Goal: Book appointment/travel/reservation

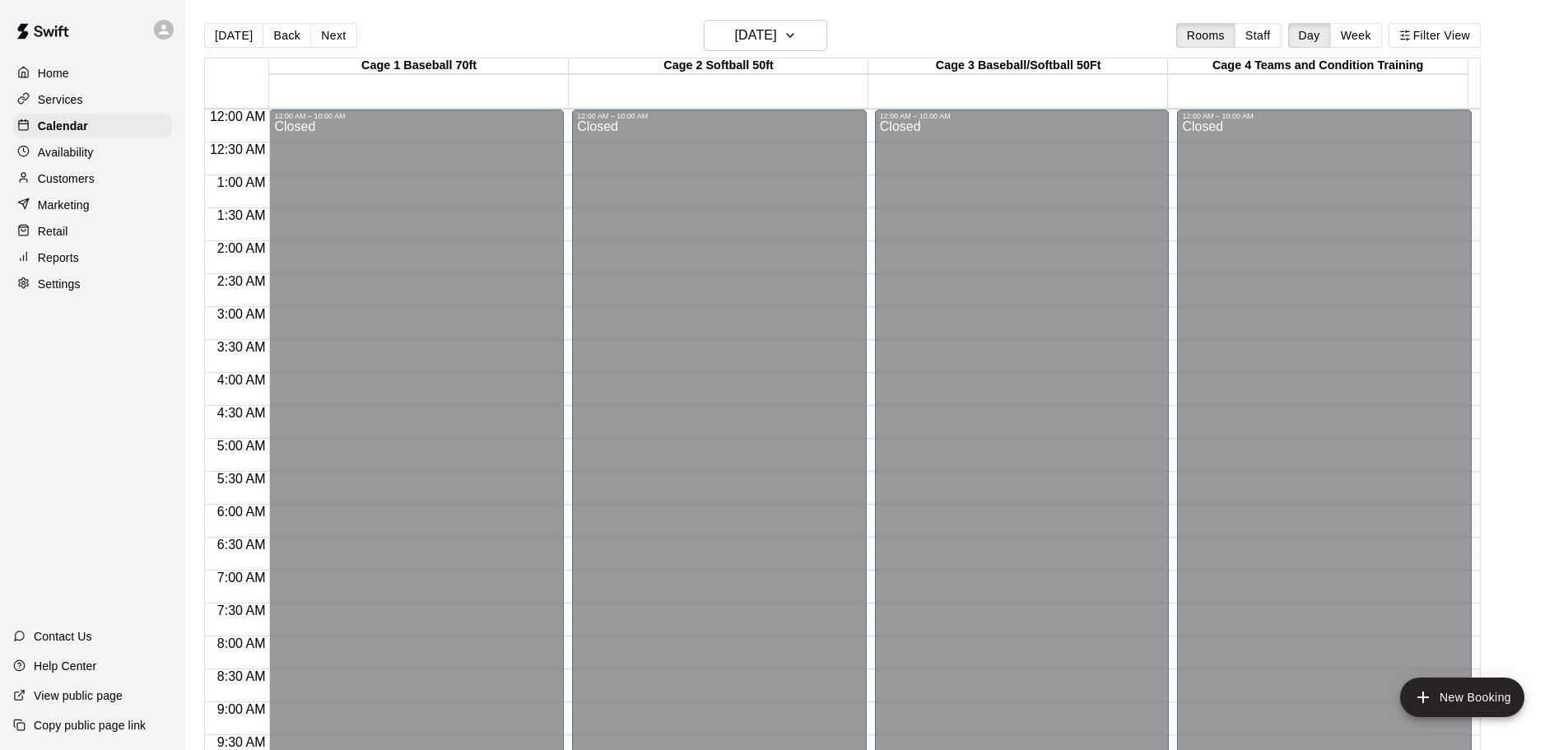
scroll to position [872, 0]
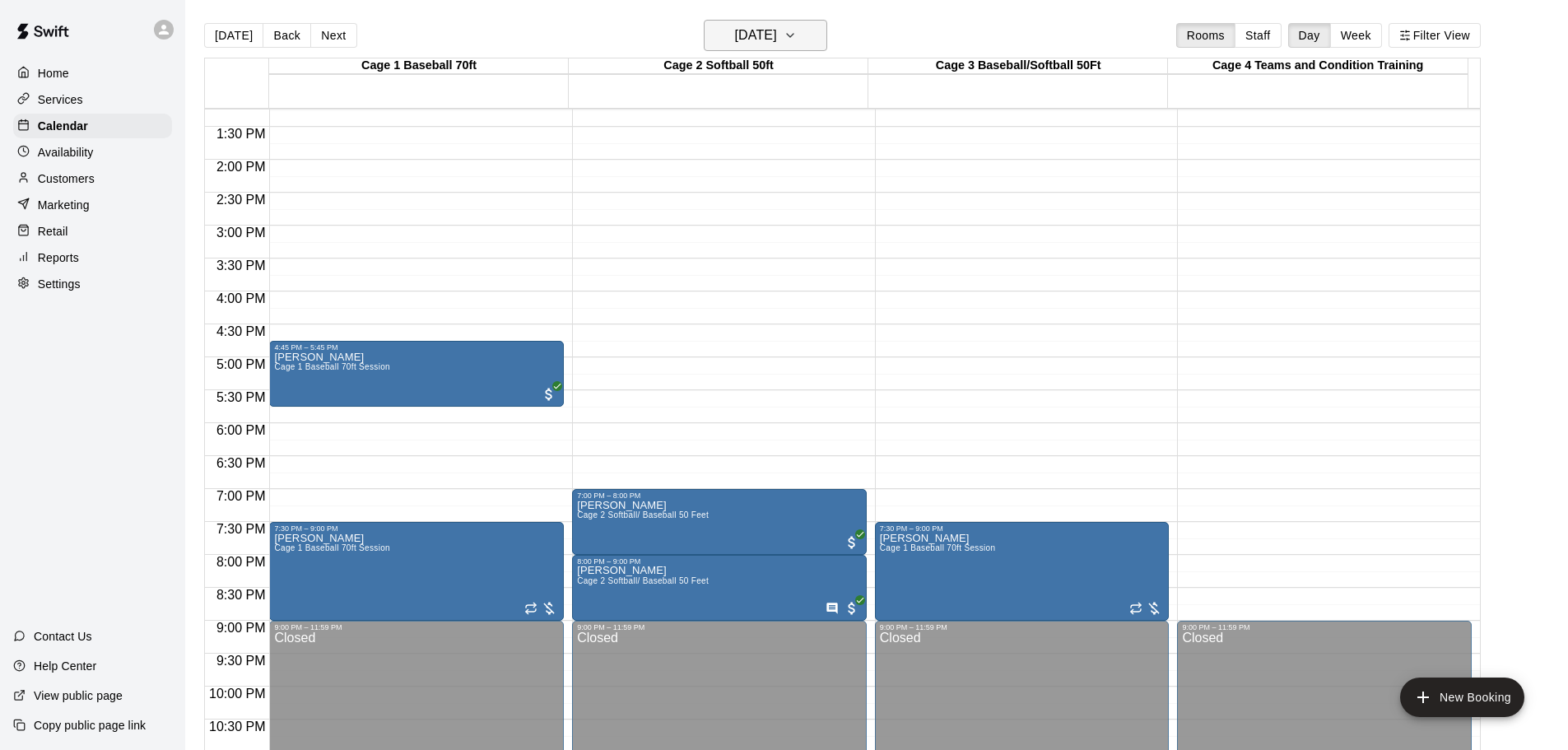
click at [820, 36] on button "[DATE]" at bounding box center [765, 35] width 124 height 32
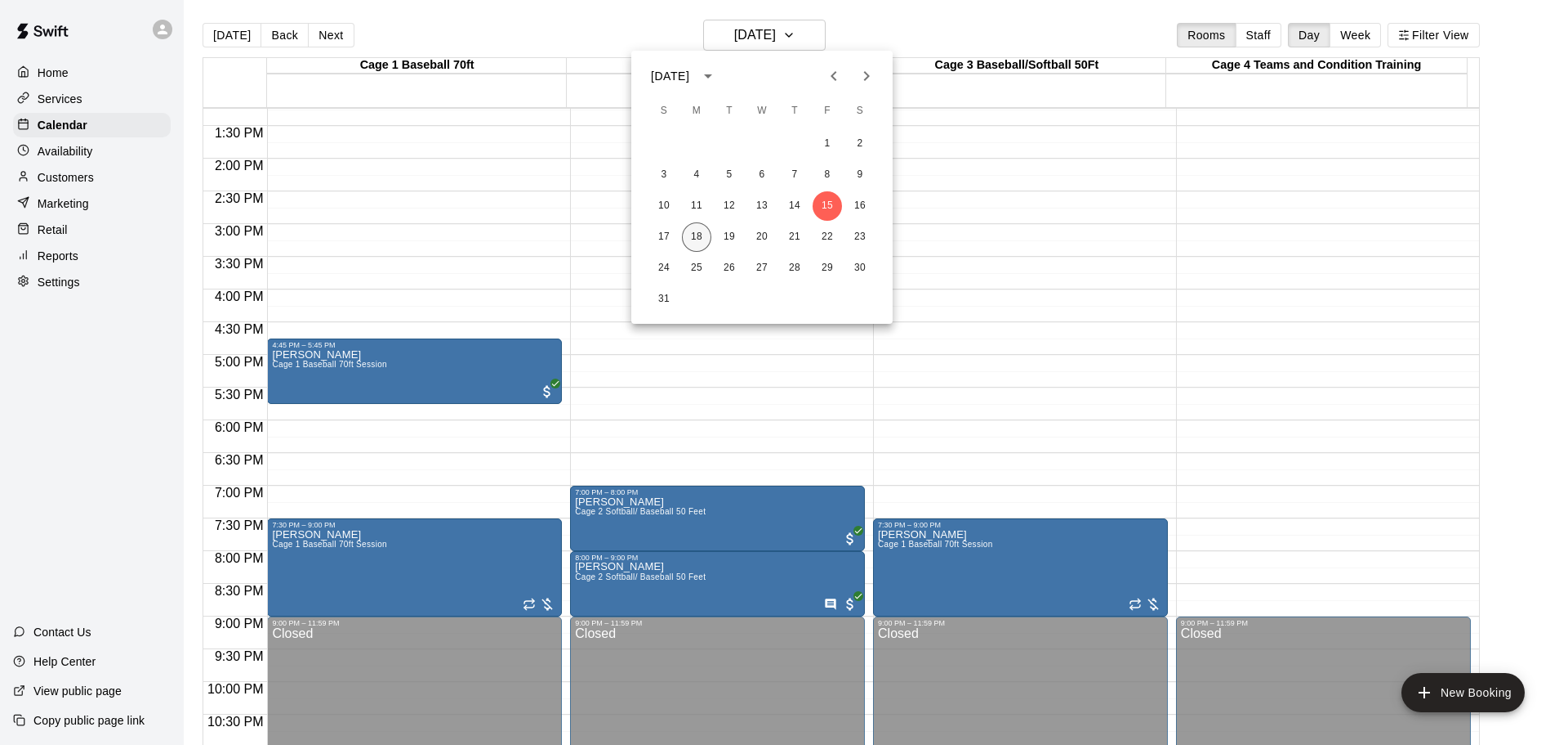
click at [699, 235] on button "18" at bounding box center [696, 237] width 29 height 29
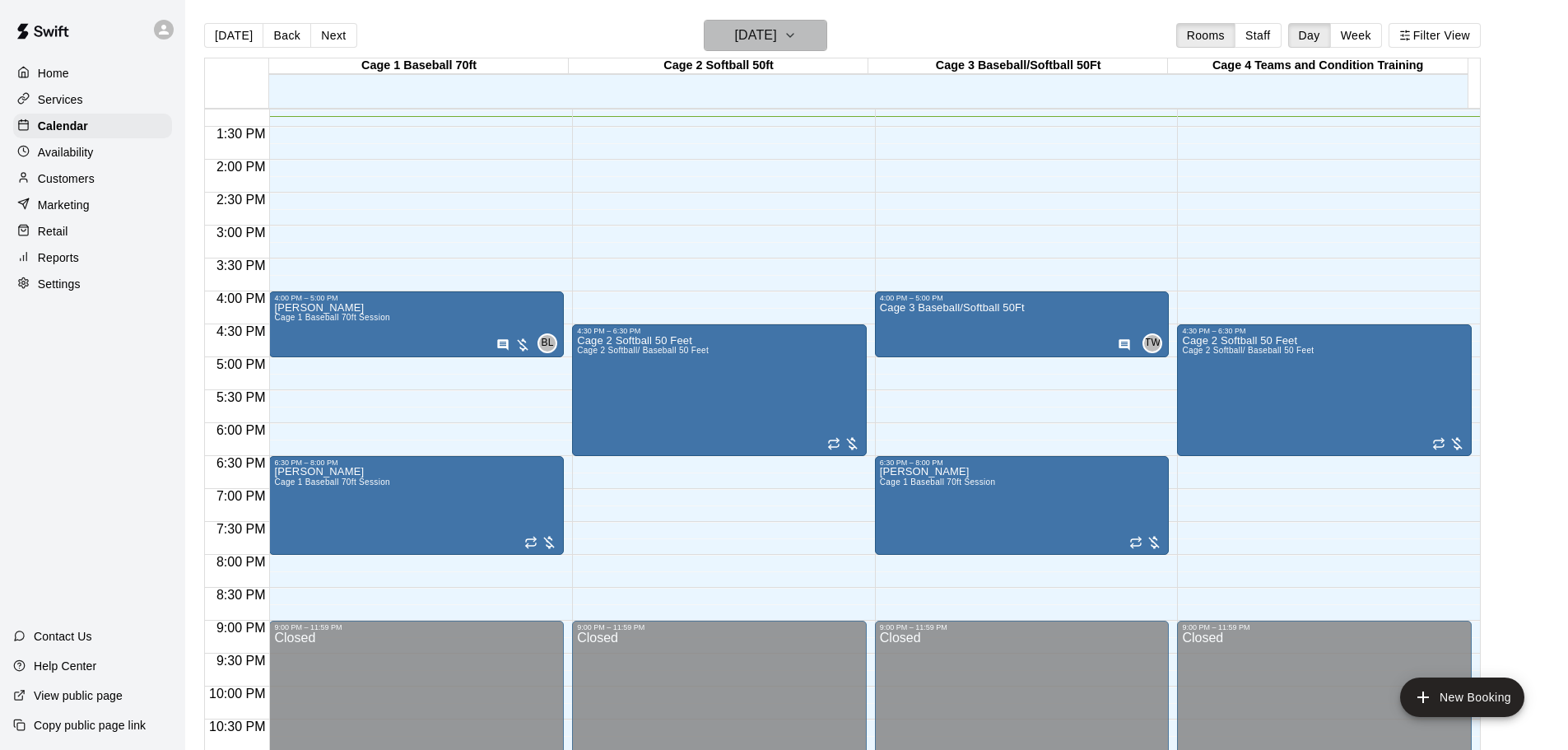
click at [796, 35] on icon "button" at bounding box center [791, 35] width 13 height 20
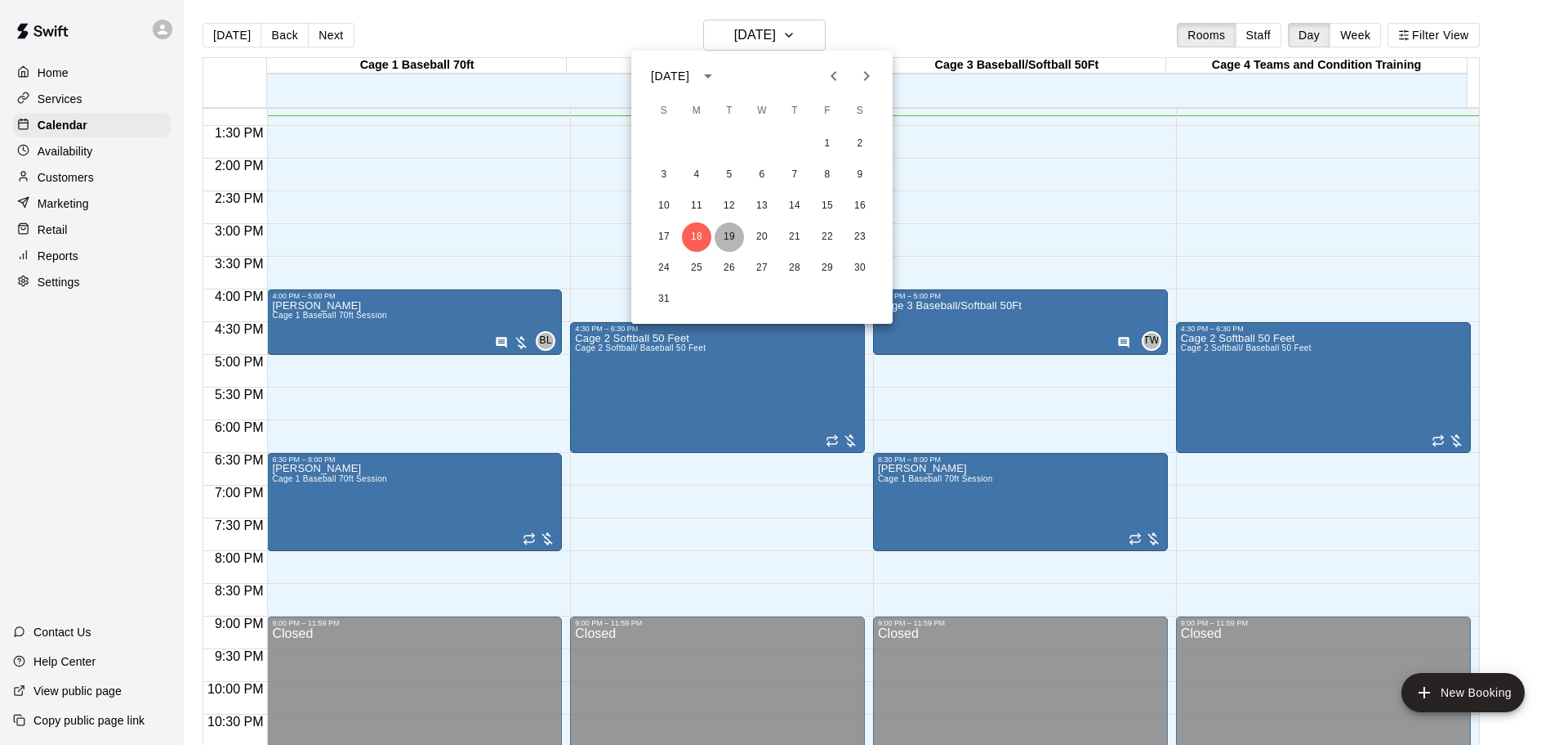
click at [728, 234] on button "19" at bounding box center [729, 237] width 29 height 29
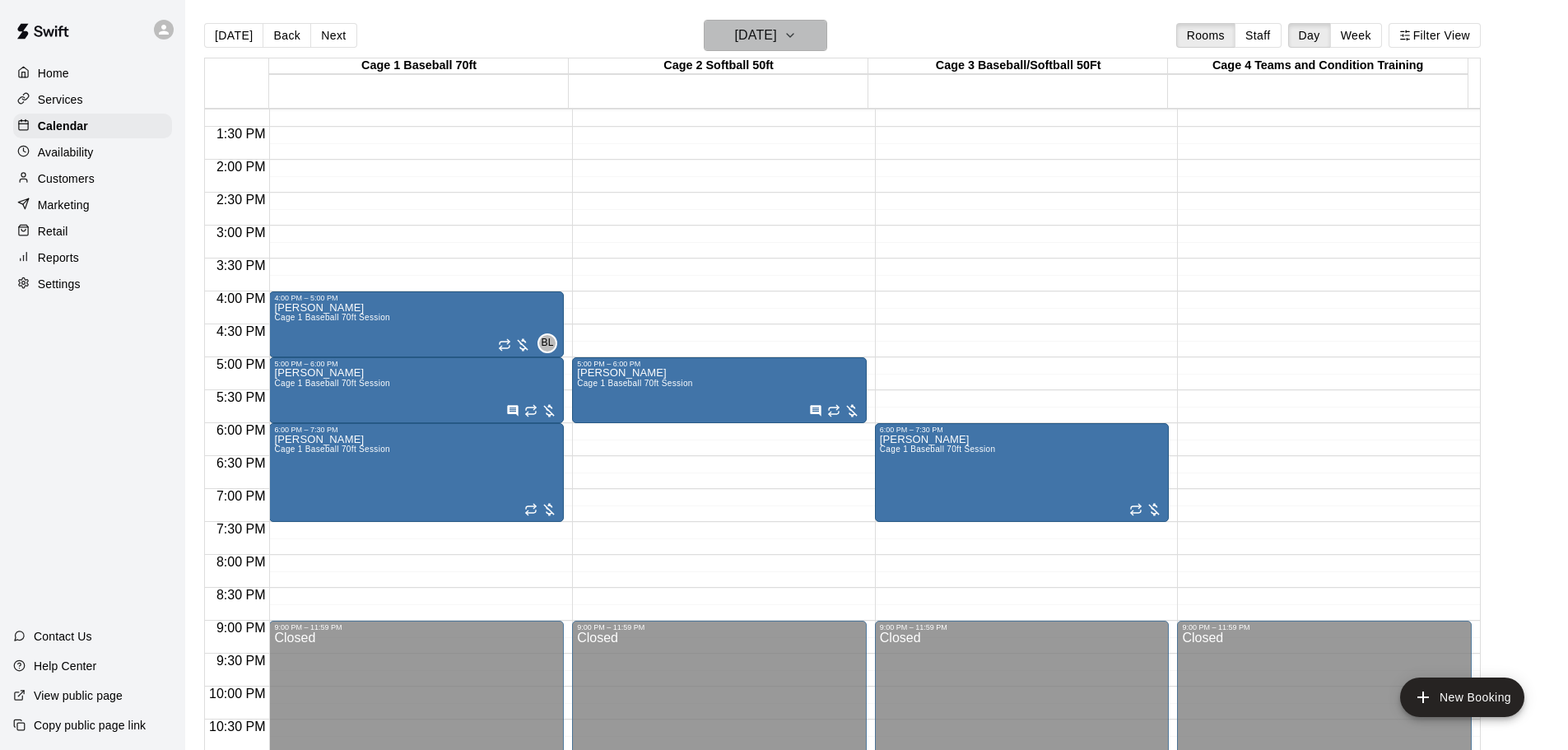
click at [796, 35] on icon "button" at bounding box center [791, 35] width 13 height 20
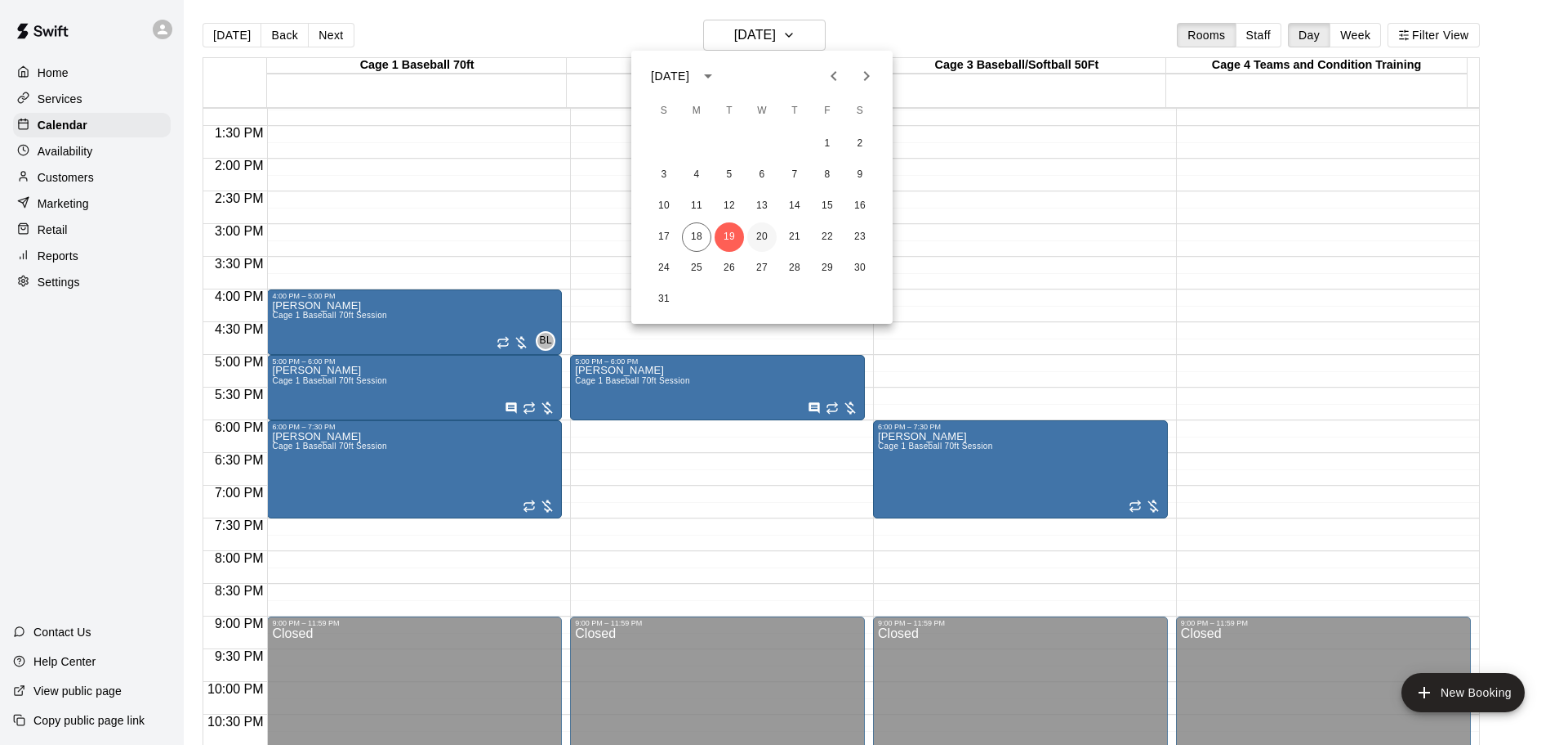
click at [761, 239] on button "20" at bounding box center [762, 237] width 29 height 29
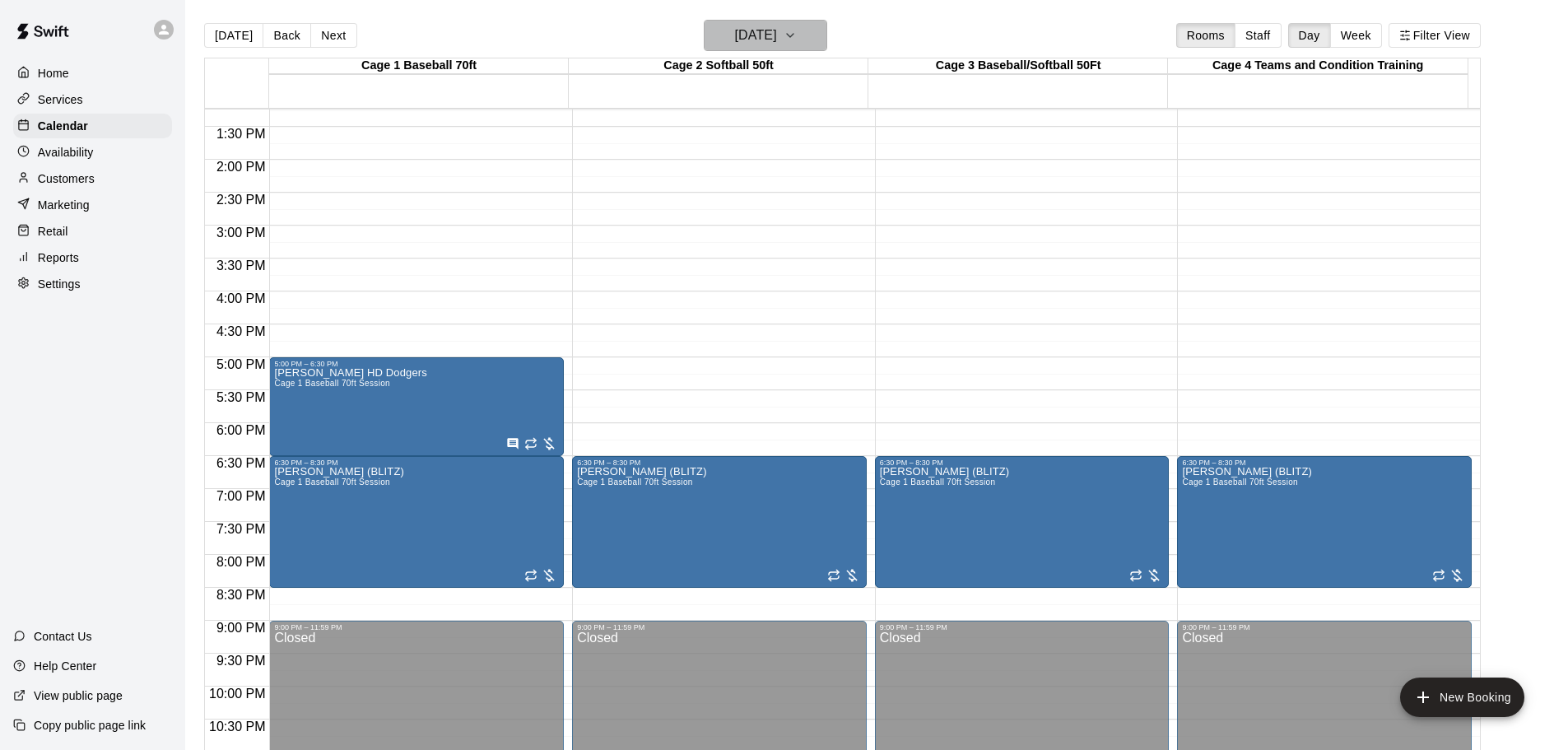
click at [794, 35] on icon "button" at bounding box center [790, 34] width 7 height 3
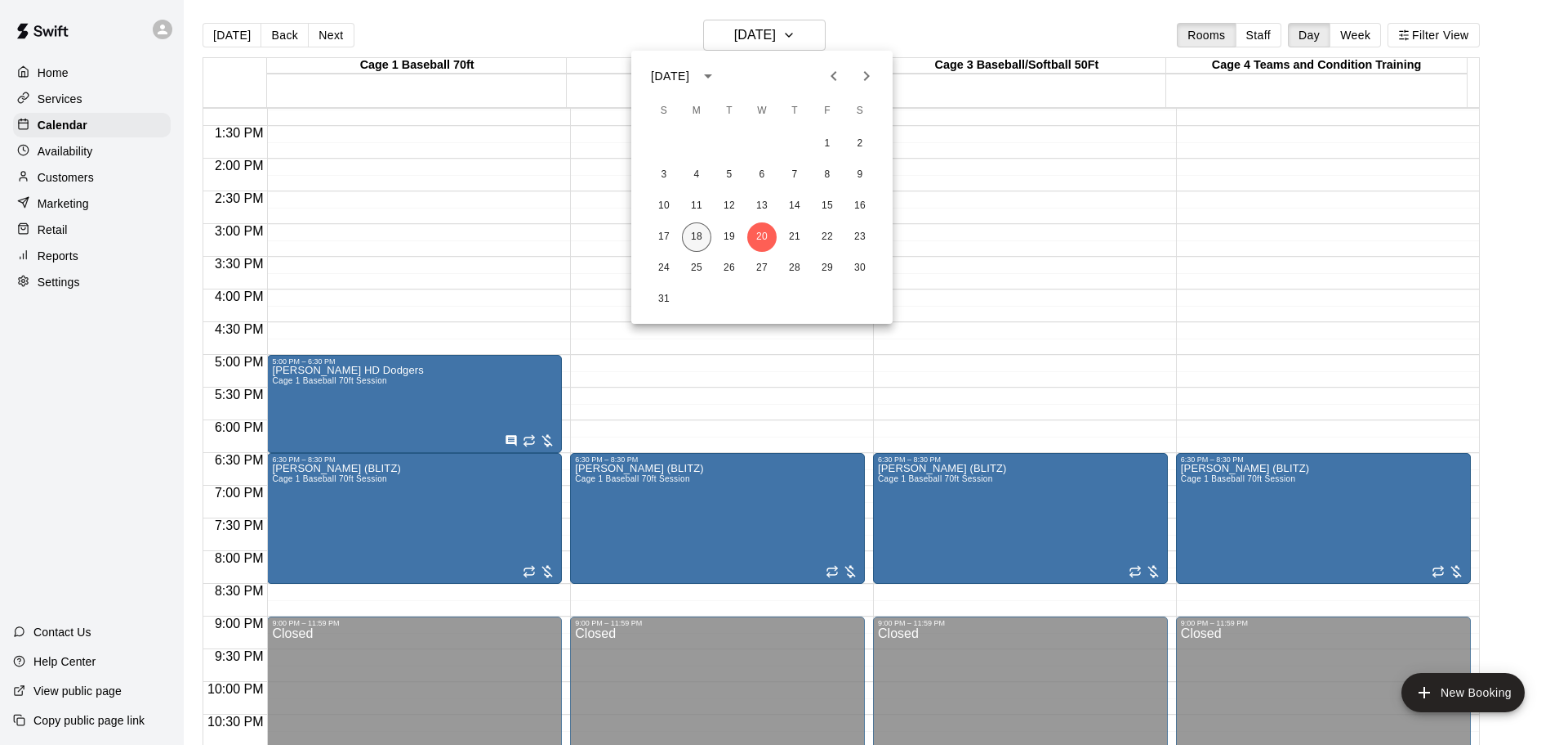
click at [692, 229] on button "18" at bounding box center [696, 237] width 29 height 29
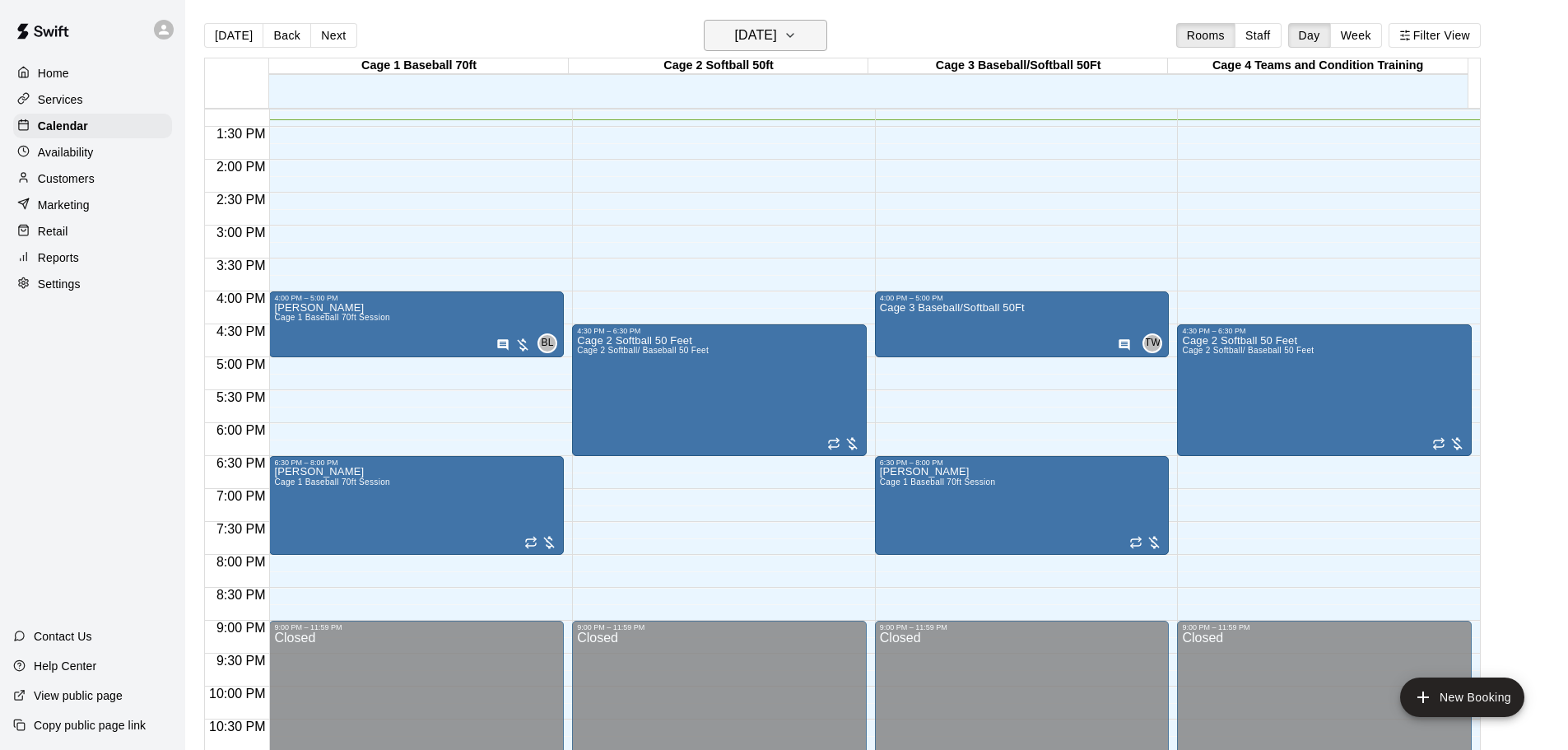
click at [796, 38] on icon "button" at bounding box center [791, 35] width 13 height 20
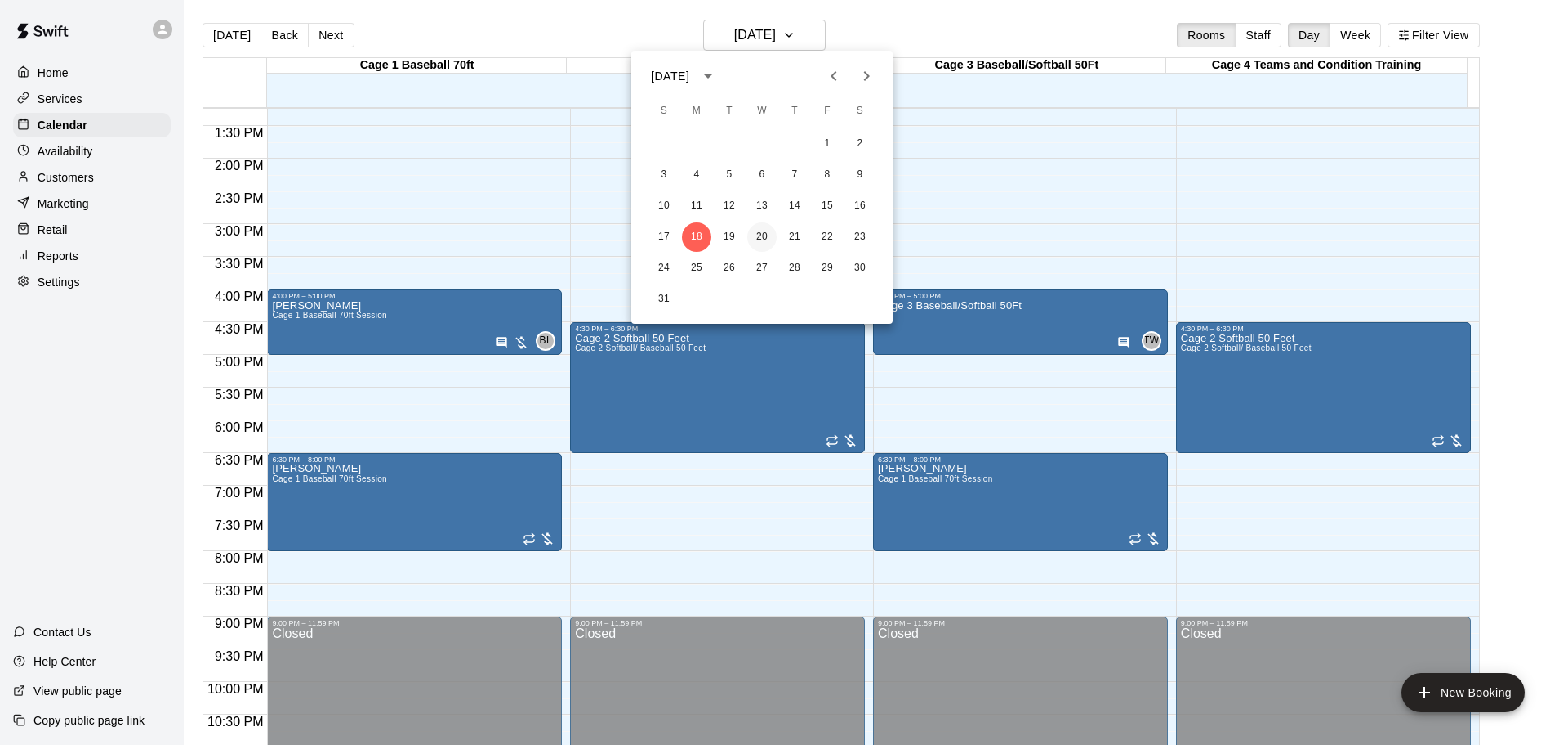
click at [765, 229] on button "20" at bounding box center [762, 237] width 29 height 29
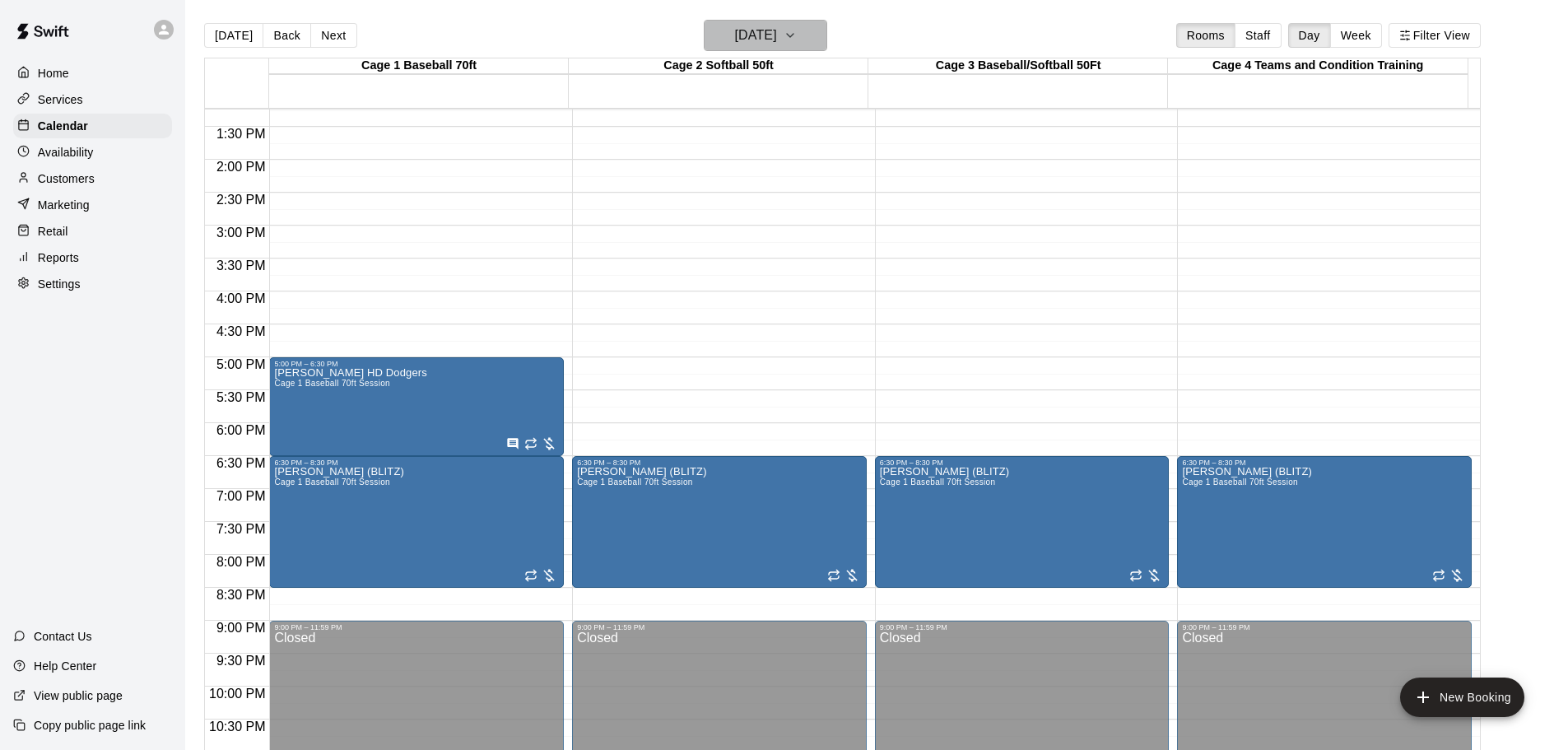
click at [796, 37] on icon "button" at bounding box center [791, 35] width 13 height 20
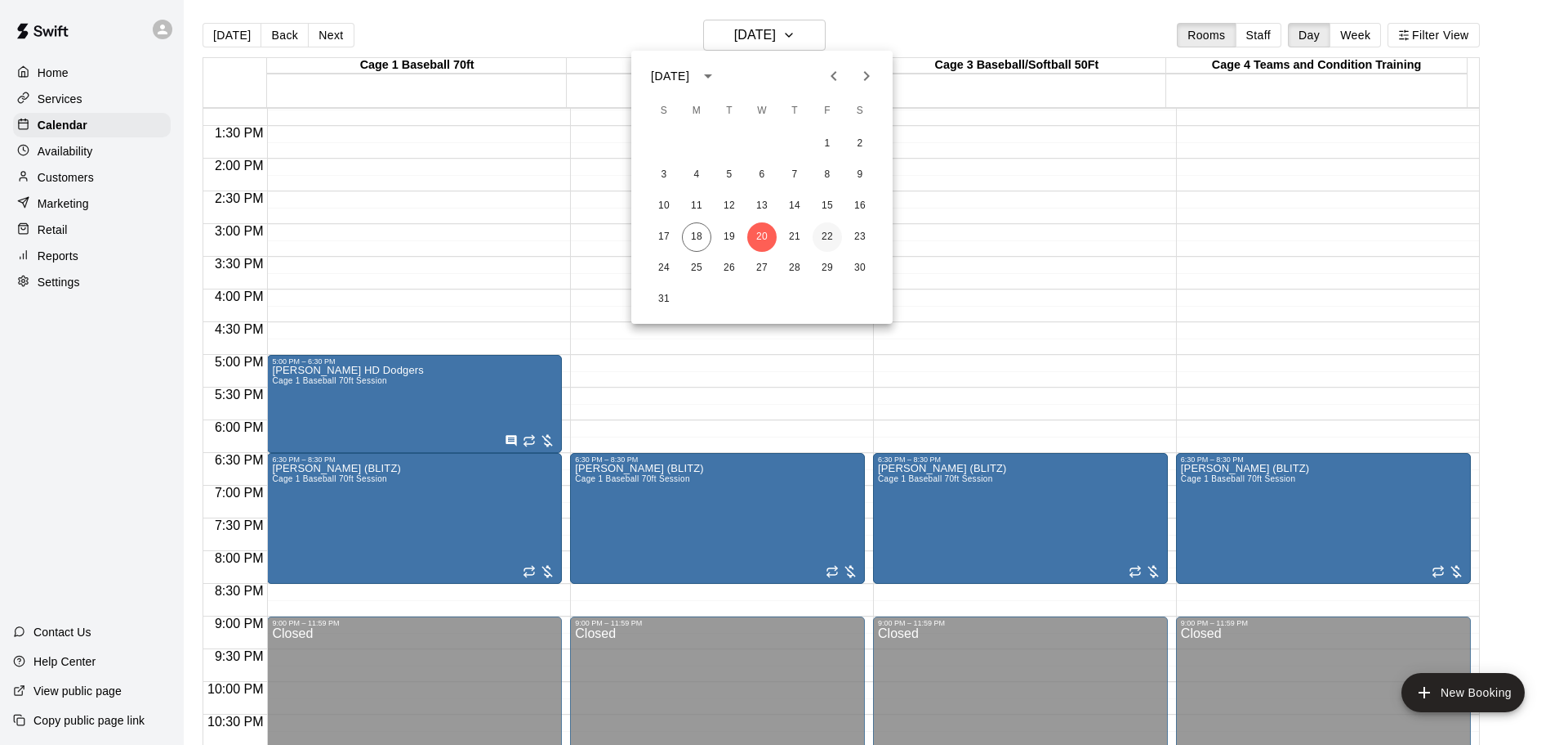
click at [820, 233] on button "22" at bounding box center [827, 237] width 29 height 29
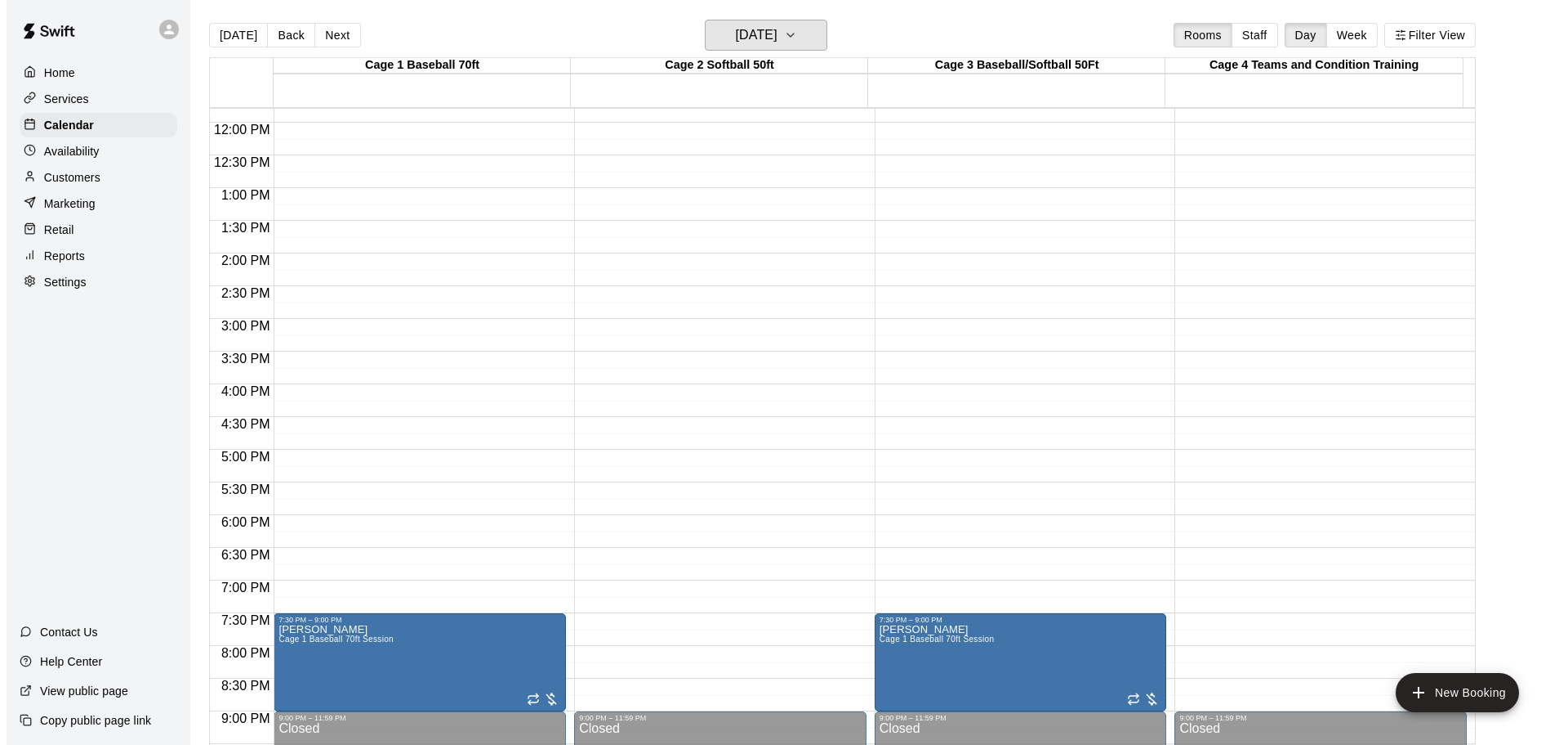
scroll to position [784, 0]
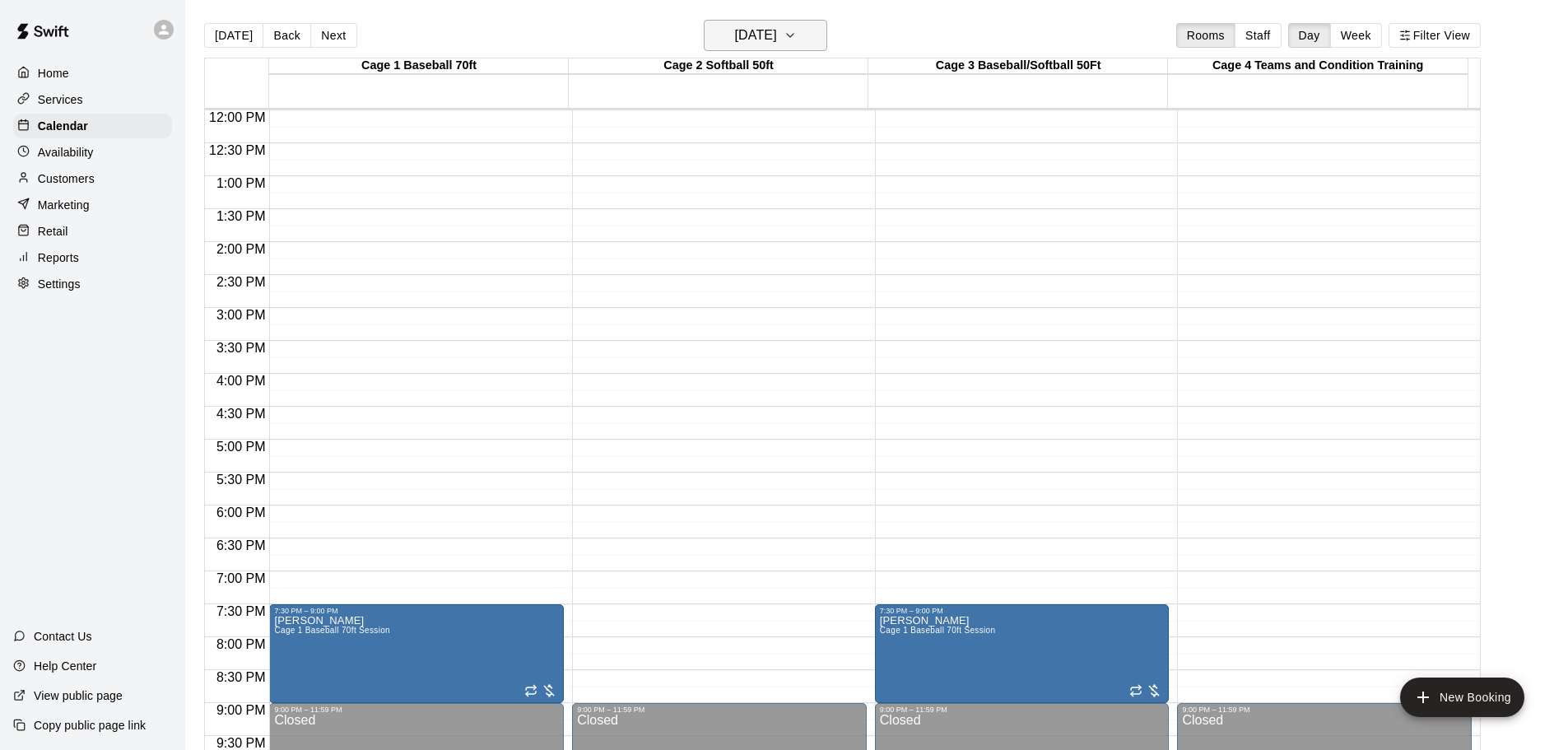
click at [796, 36] on icon "button" at bounding box center [791, 35] width 13 height 20
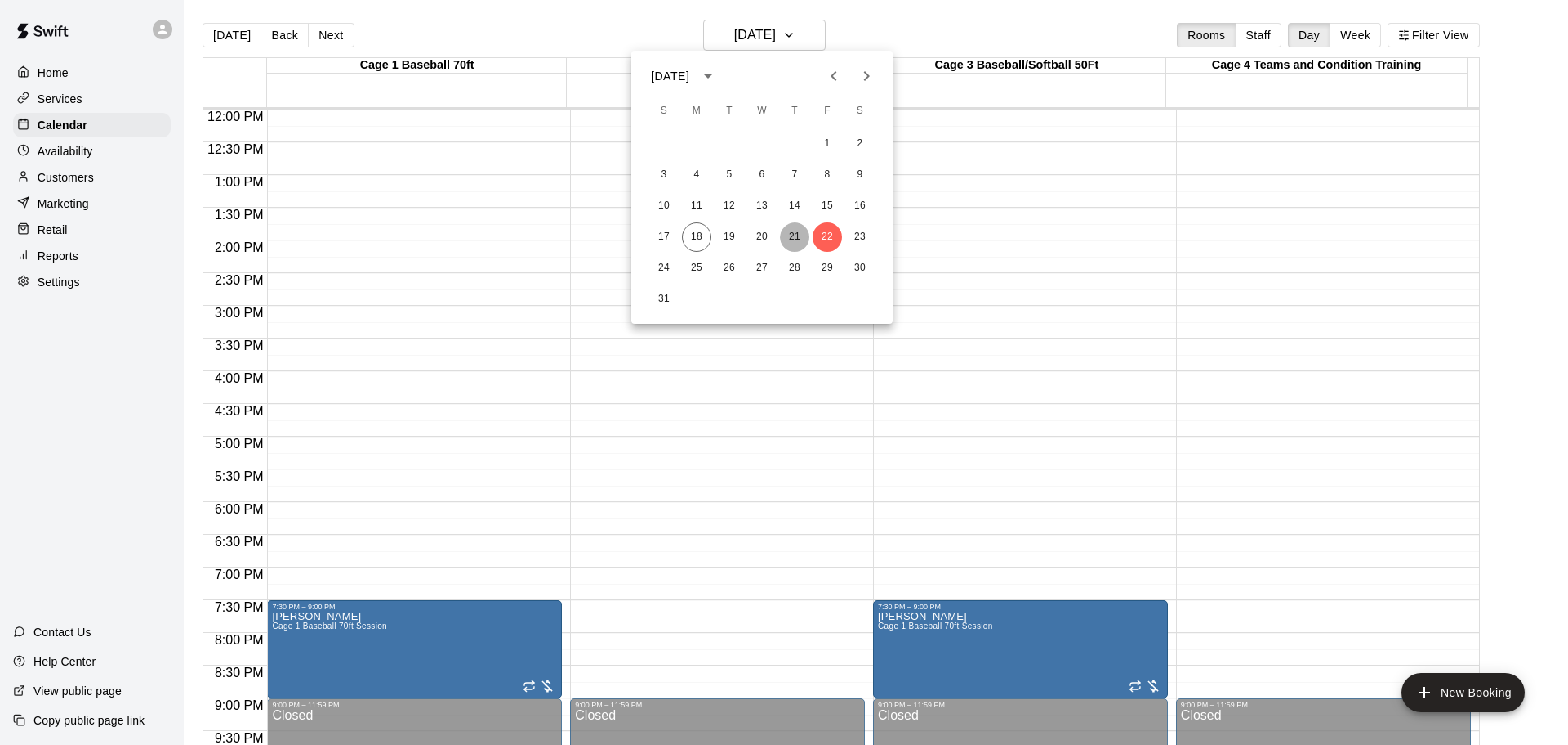
click at [796, 237] on button "21" at bounding box center [794, 237] width 29 height 29
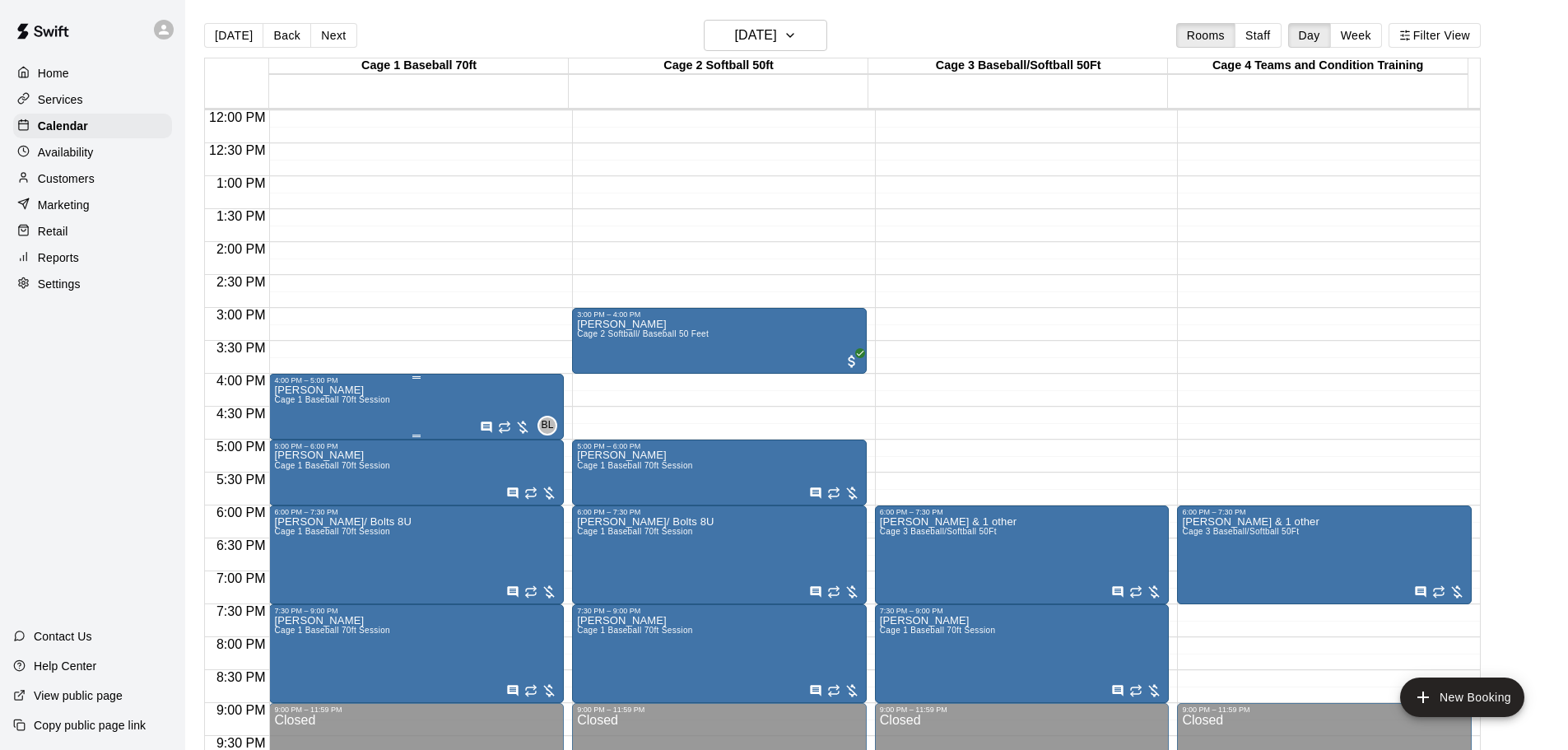
click at [420, 402] on div "[PERSON_NAME] Cage 1 Baseball 70ft Session BL 0" at bounding box center [416, 759] width 285 height 750
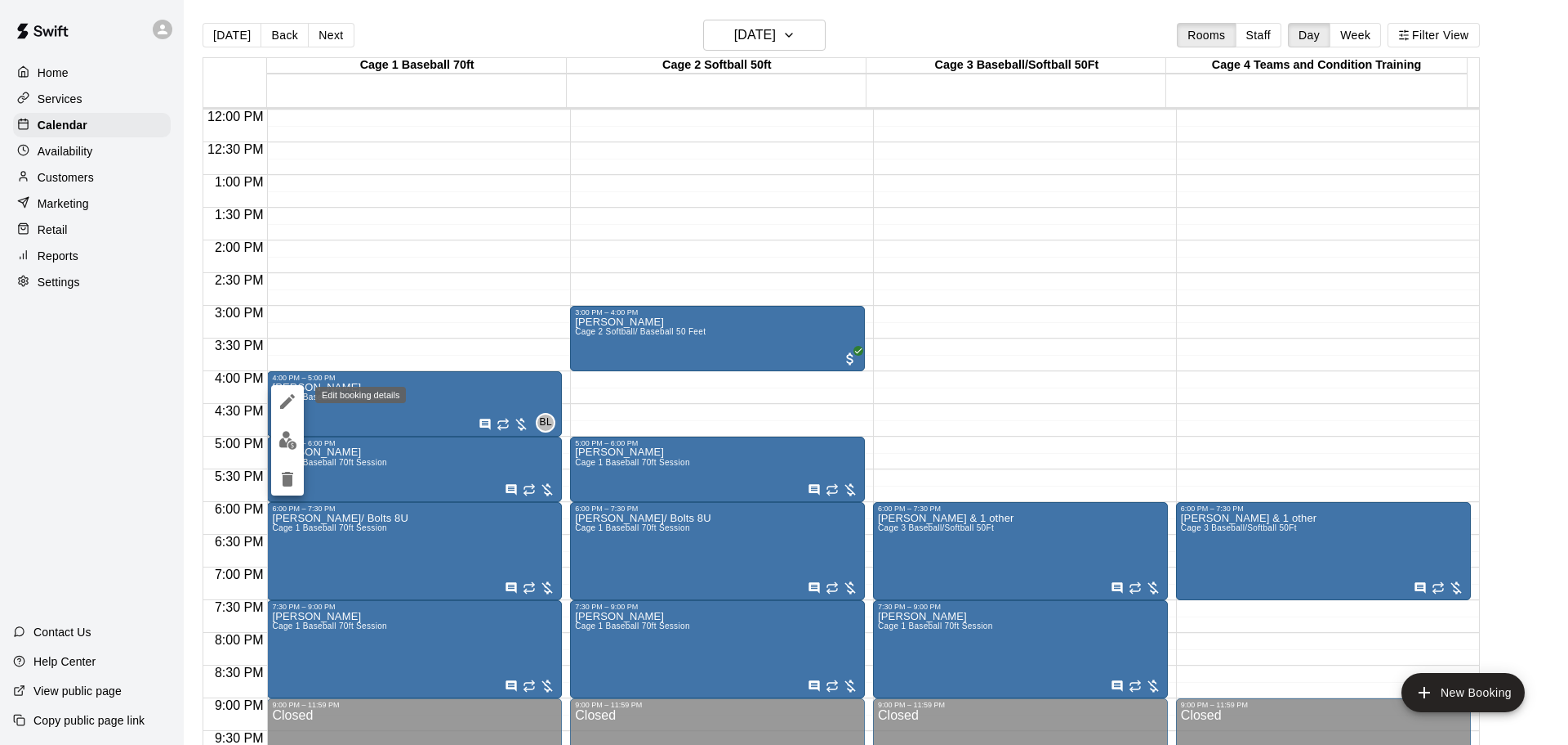
click at [281, 398] on icon "edit" at bounding box center [287, 401] width 20 height 20
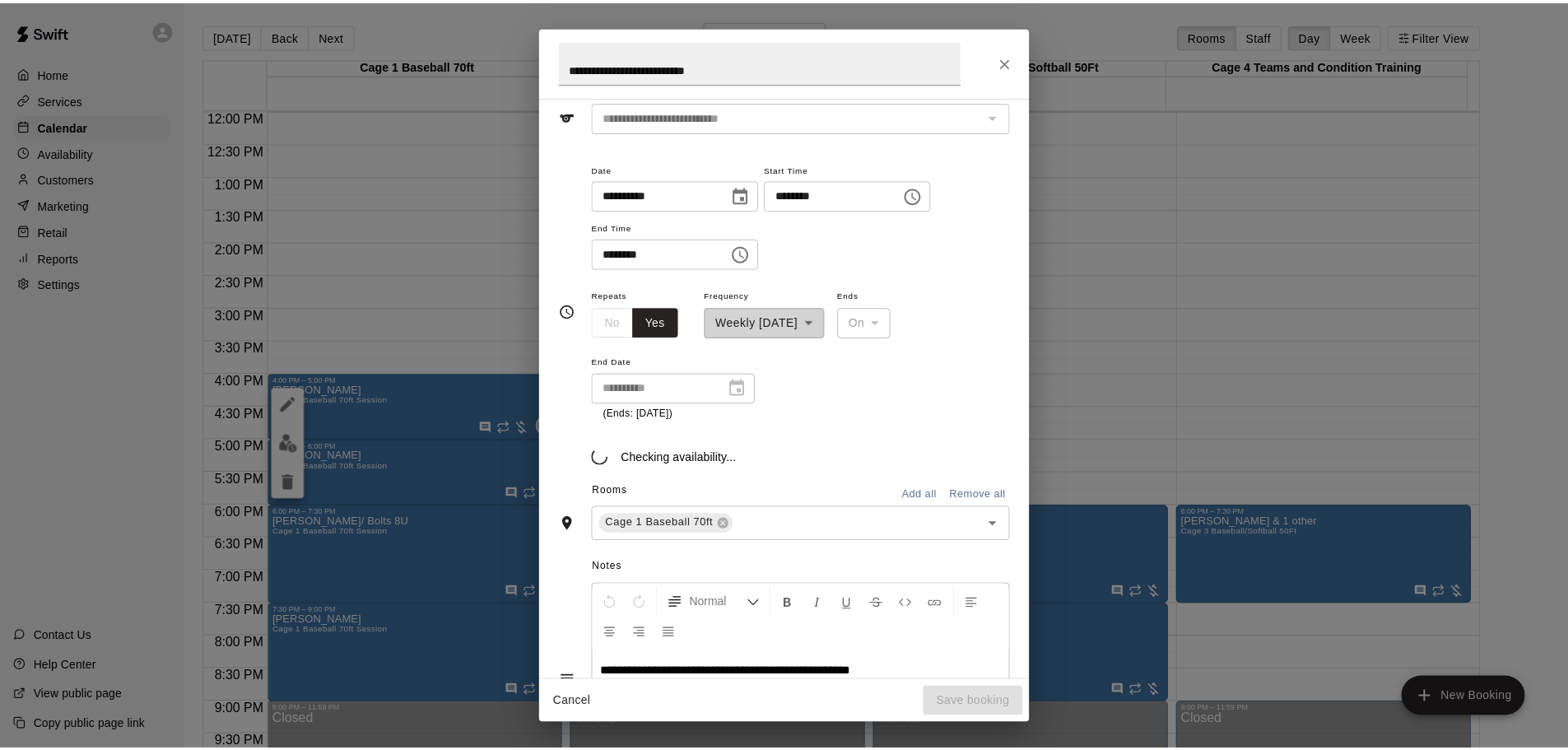
scroll to position [99, 0]
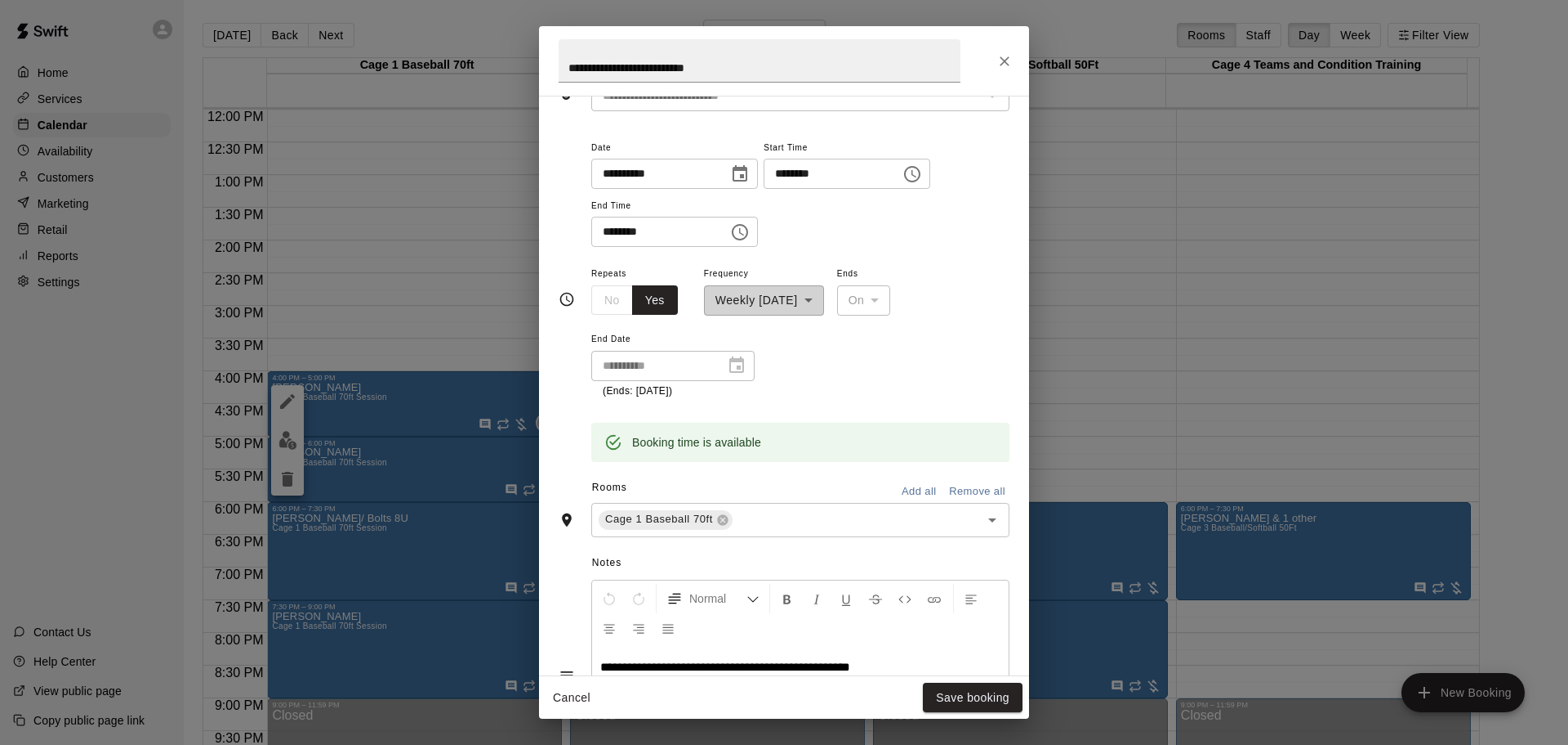
click at [747, 173] on icon "Choose date, selected date is Aug 21, 2025" at bounding box center [740, 174] width 20 height 20
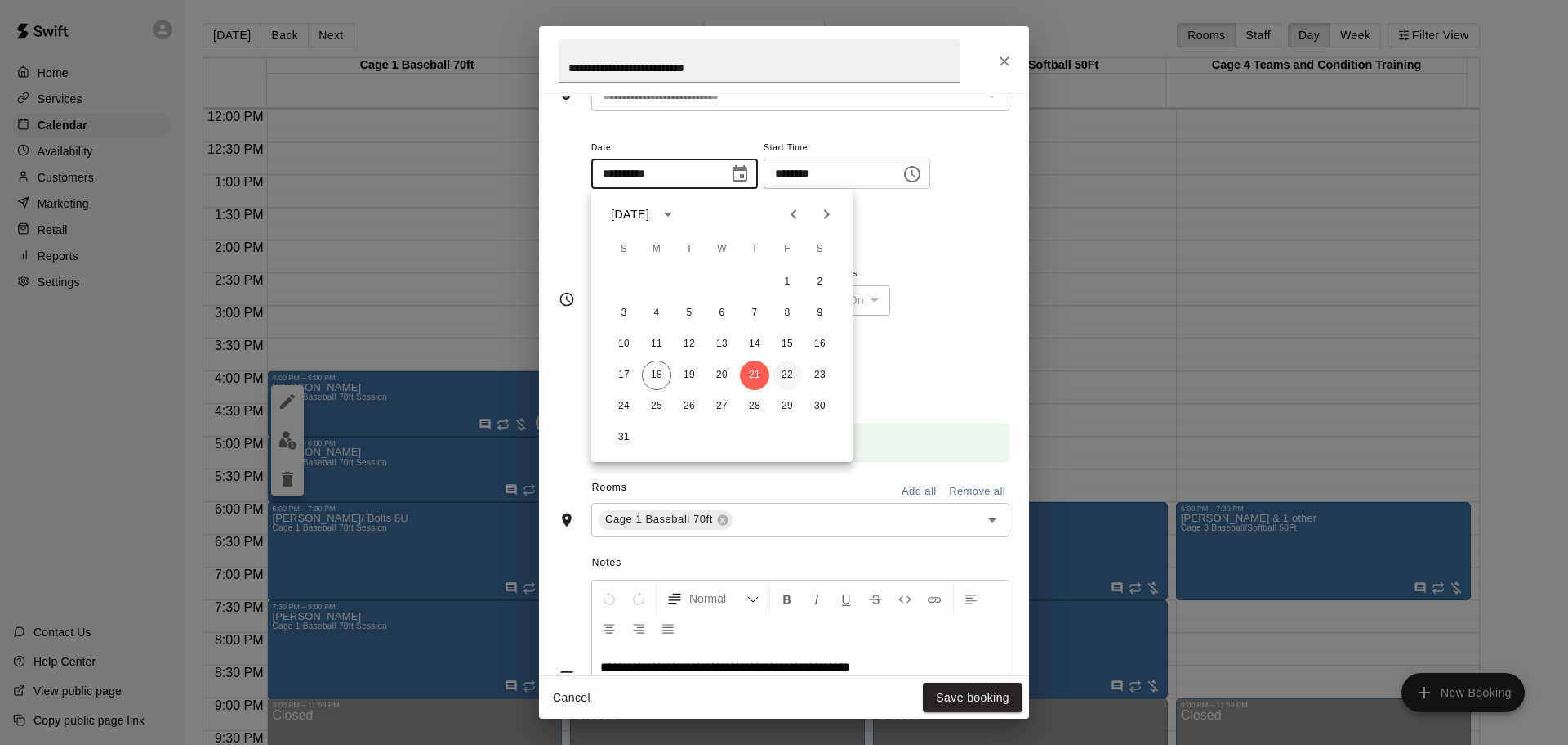
click at [784, 368] on button "22" at bounding box center [787, 375] width 29 height 29
type input "**********"
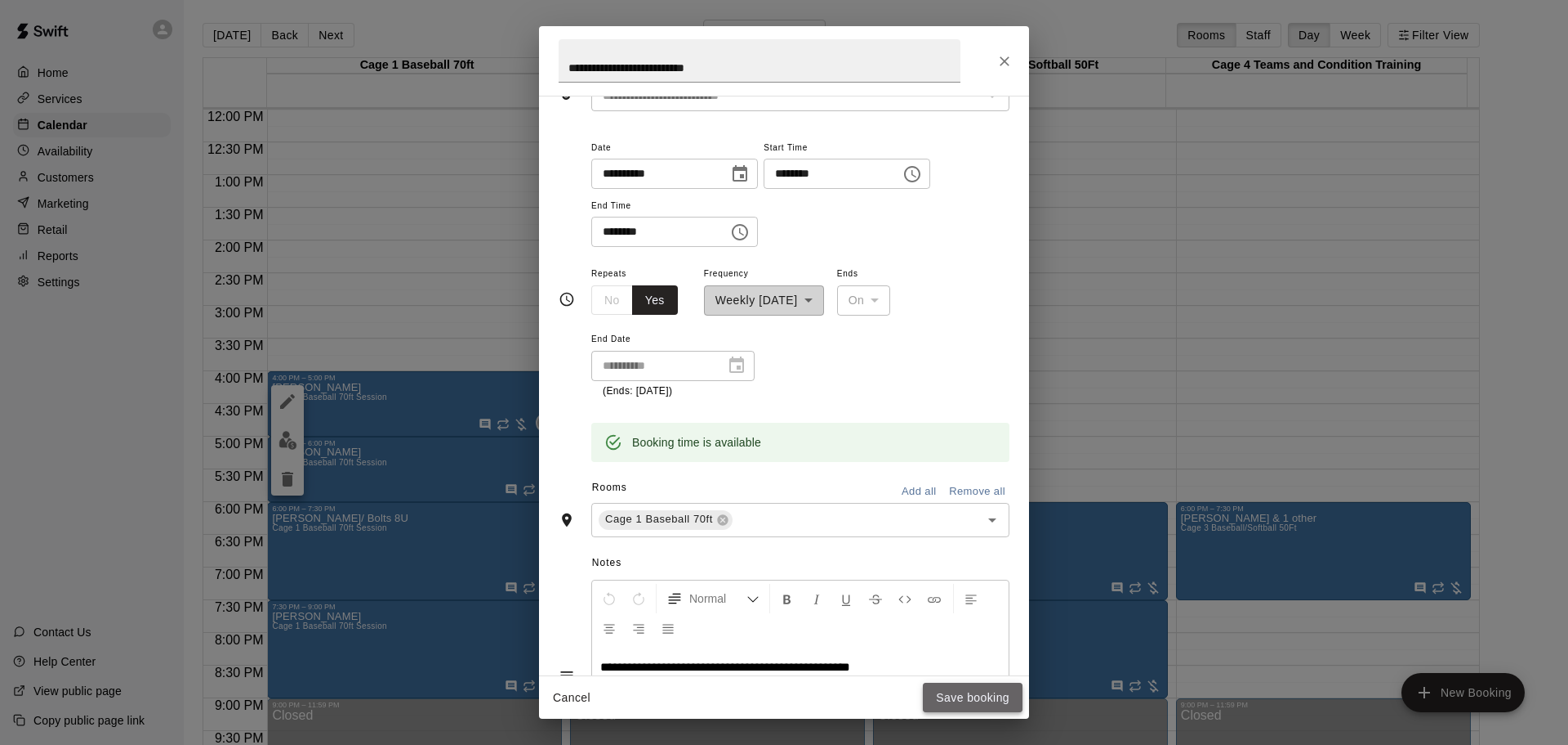
click at [958, 698] on button "Save booking" at bounding box center [973, 697] width 100 height 30
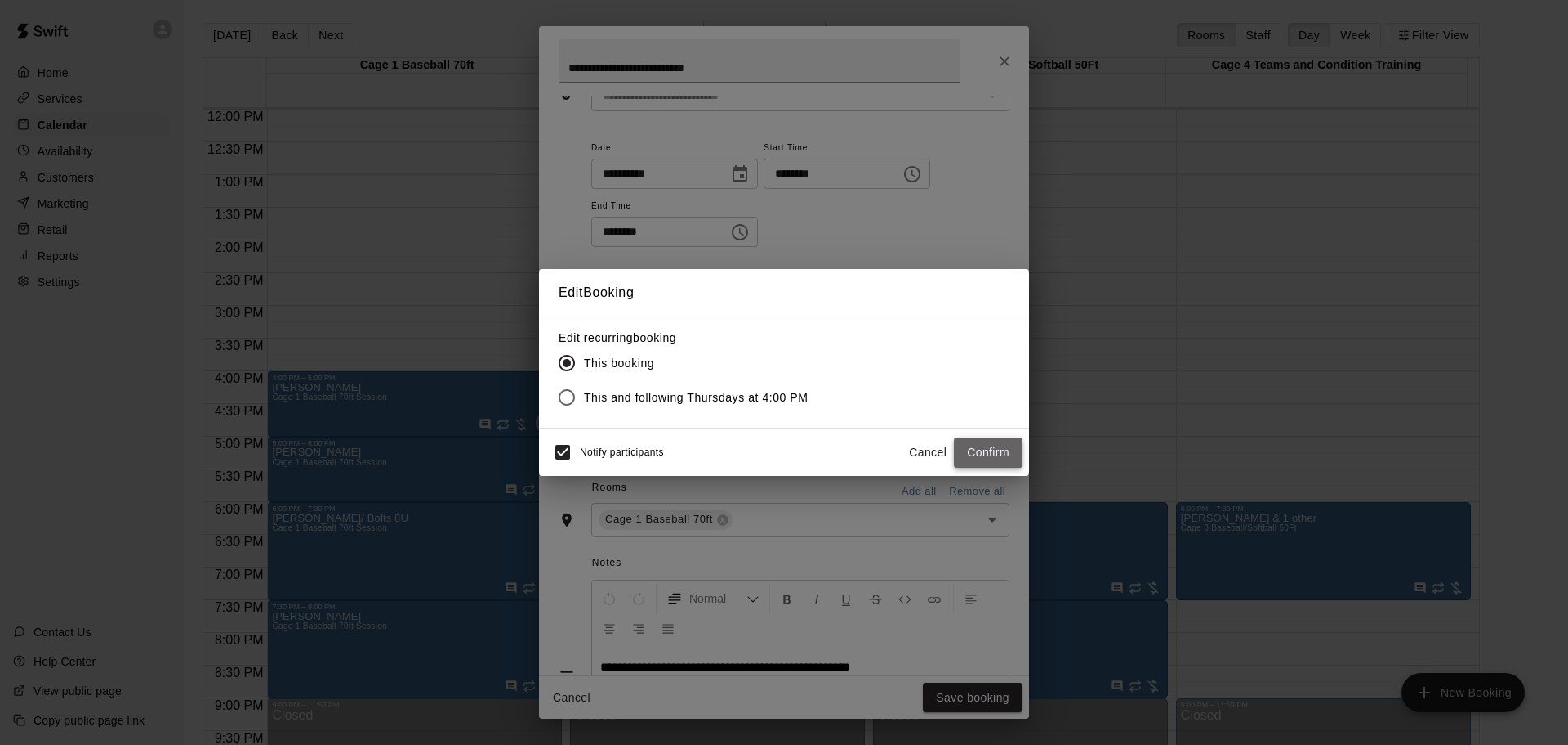
click at [988, 454] on button "Confirm" at bounding box center [988, 453] width 68 height 30
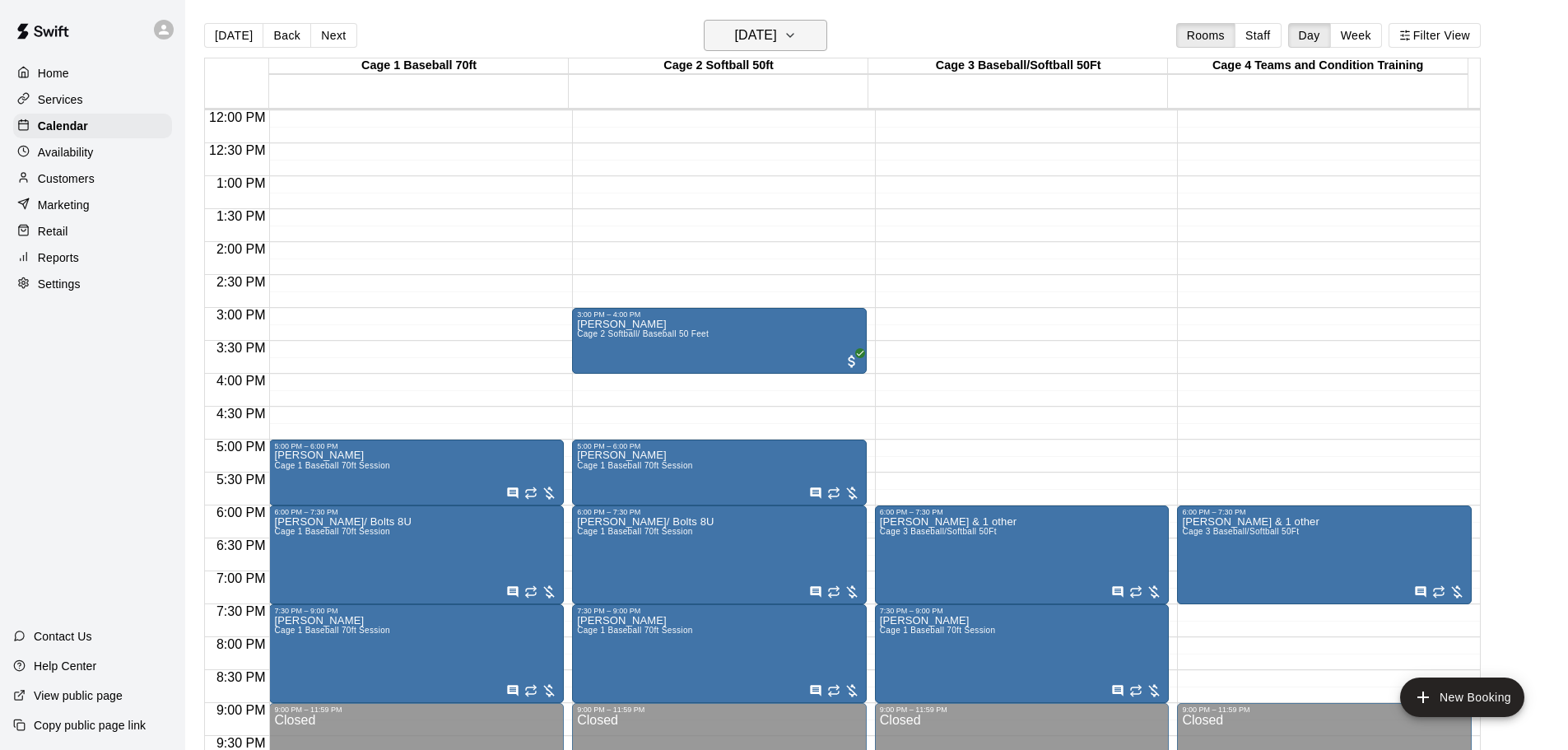
click at [796, 34] on icon "button" at bounding box center [791, 35] width 13 height 20
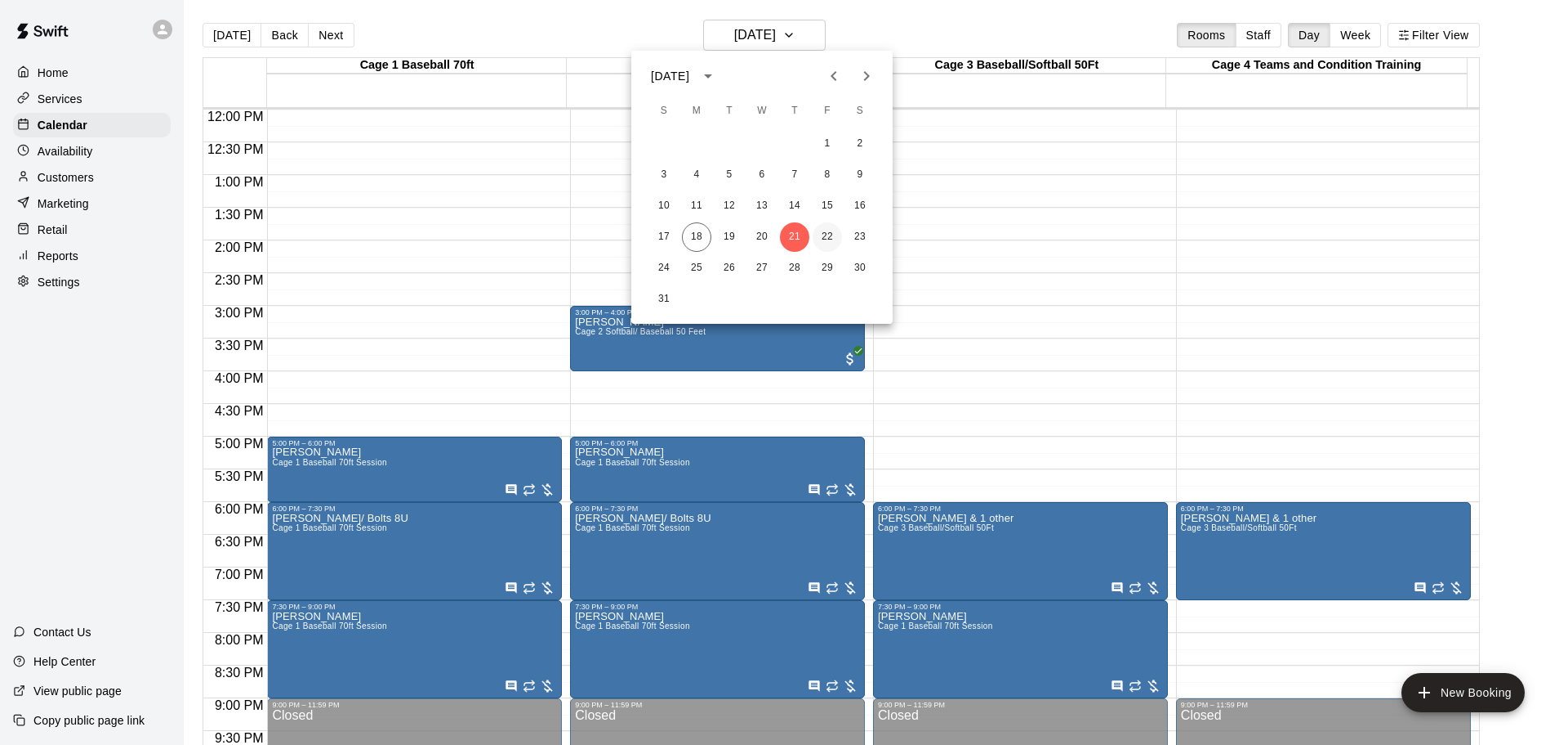
click at [828, 230] on button "22" at bounding box center [827, 237] width 29 height 29
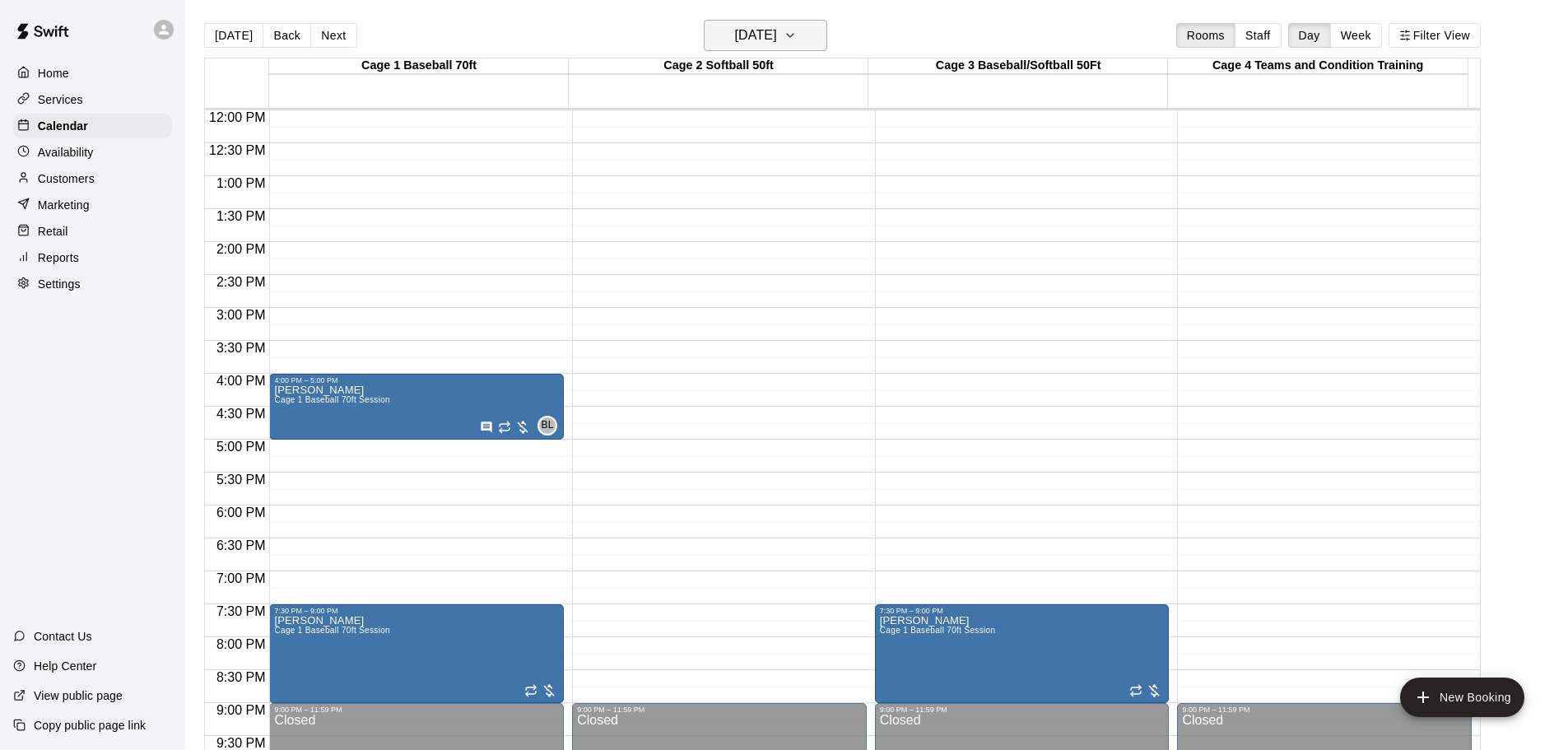
click at [796, 31] on icon "button" at bounding box center [791, 35] width 13 height 20
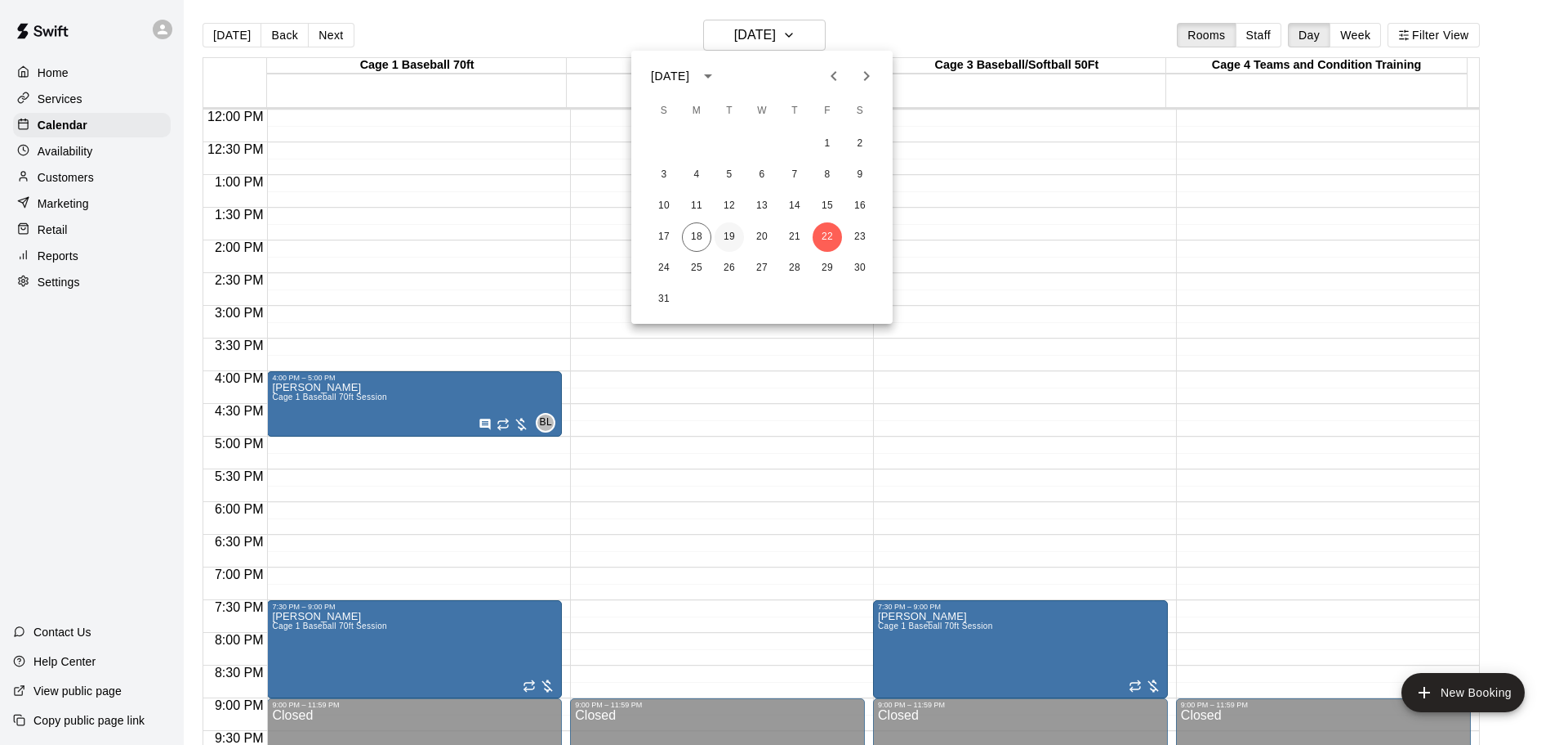
click at [733, 233] on button "19" at bounding box center [729, 237] width 29 height 29
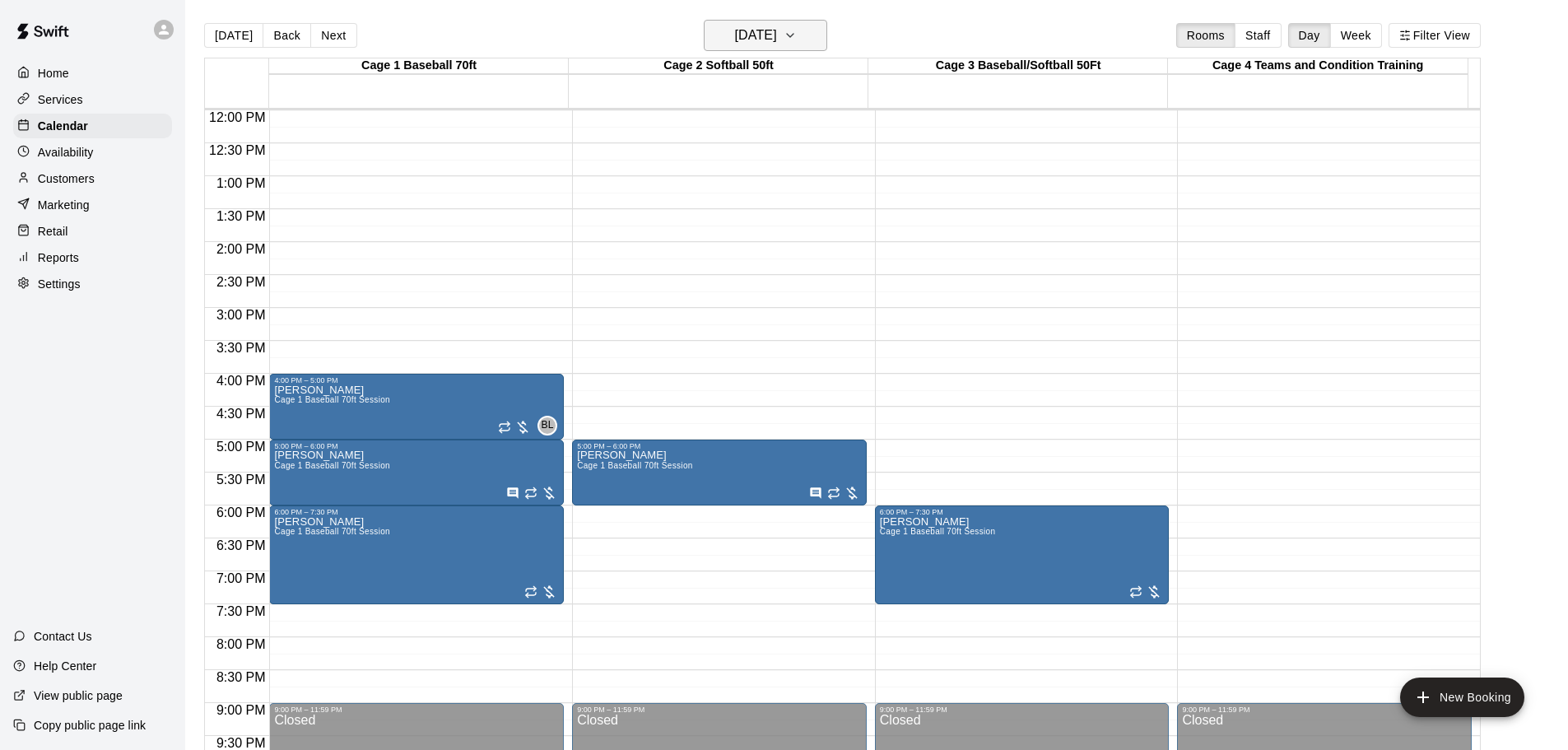
click at [796, 37] on icon "button" at bounding box center [791, 35] width 13 height 20
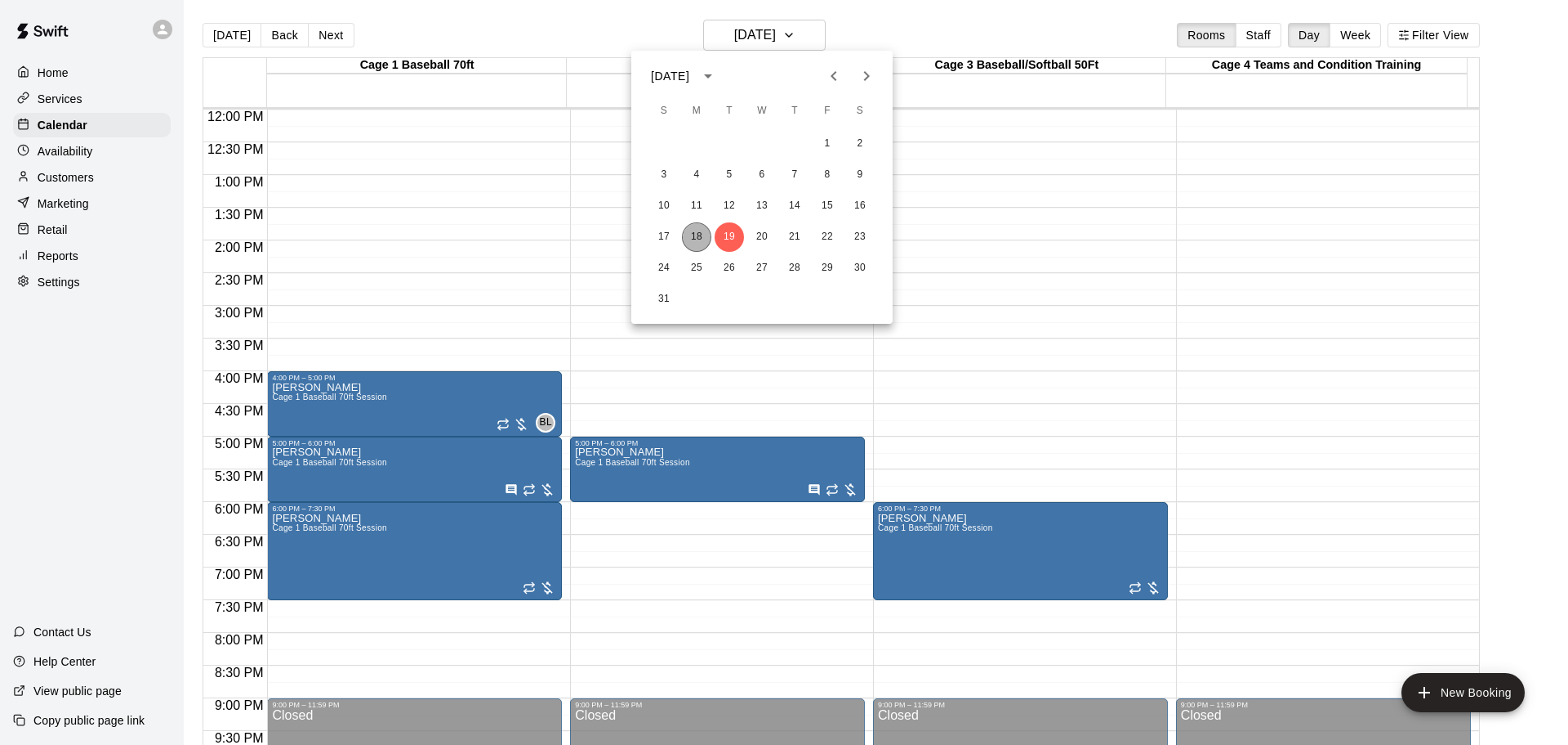
click at [696, 234] on button "18" at bounding box center [696, 237] width 29 height 29
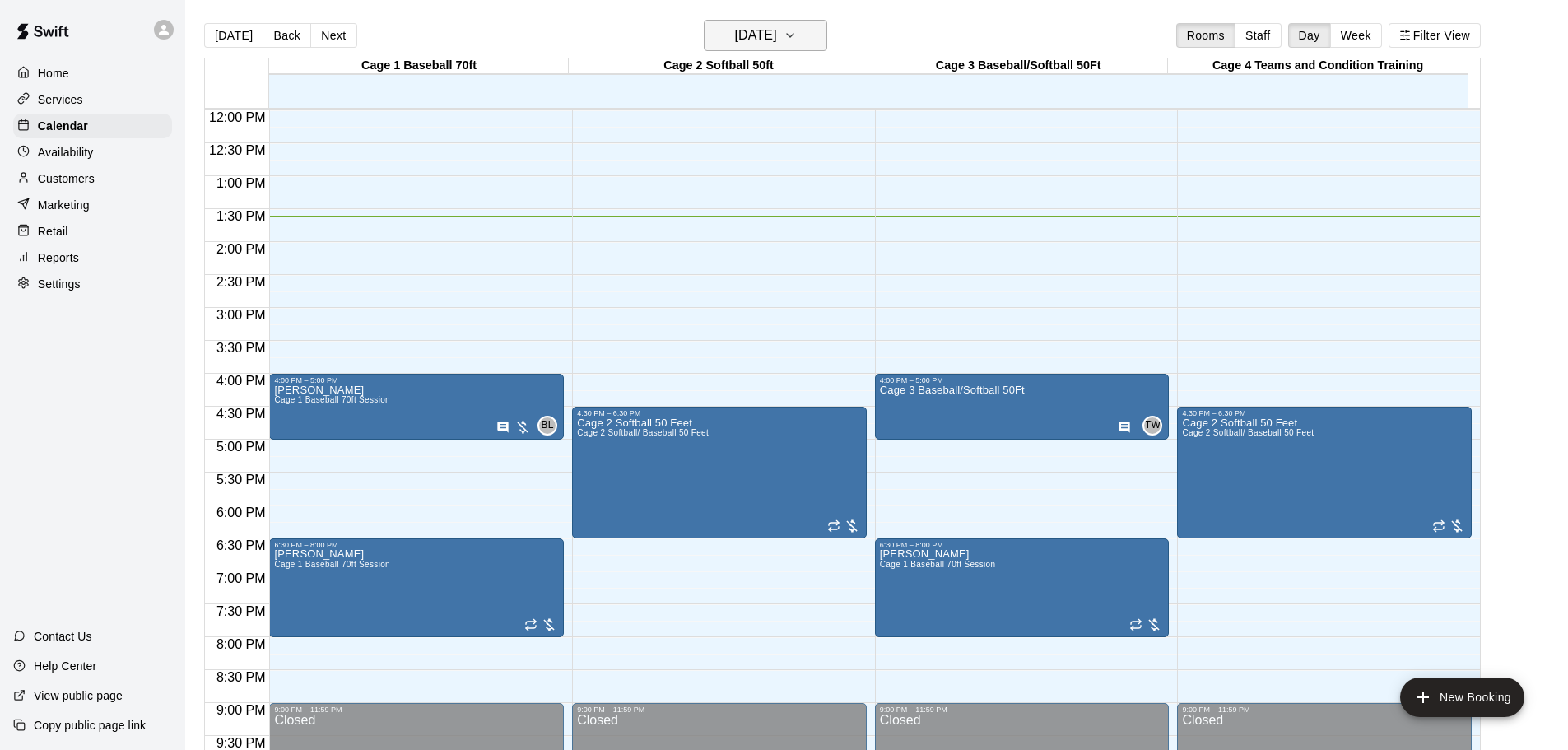
click at [796, 33] on icon "button" at bounding box center [791, 35] width 13 height 20
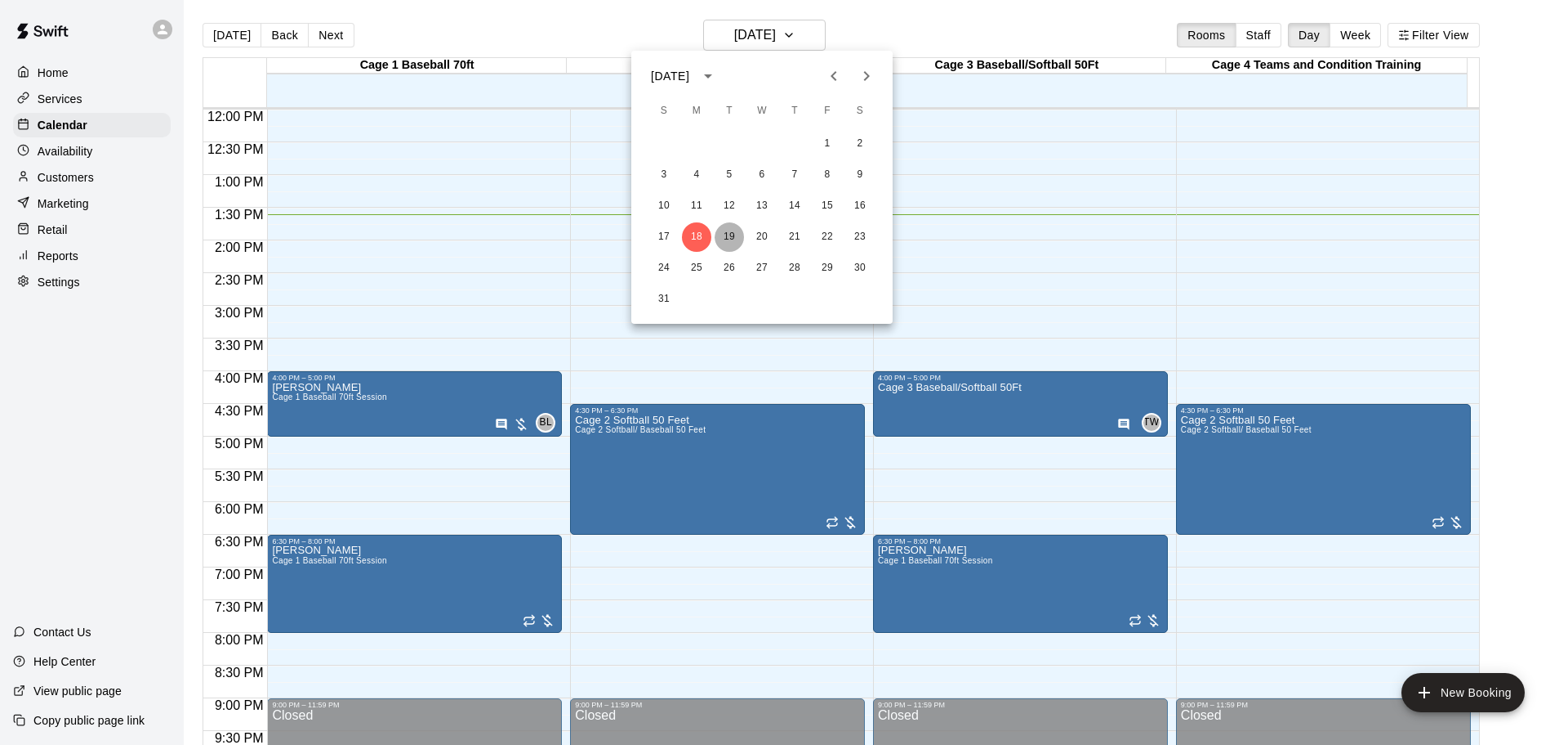
click at [738, 241] on button "19" at bounding box center [729, 237] width 29 height 29
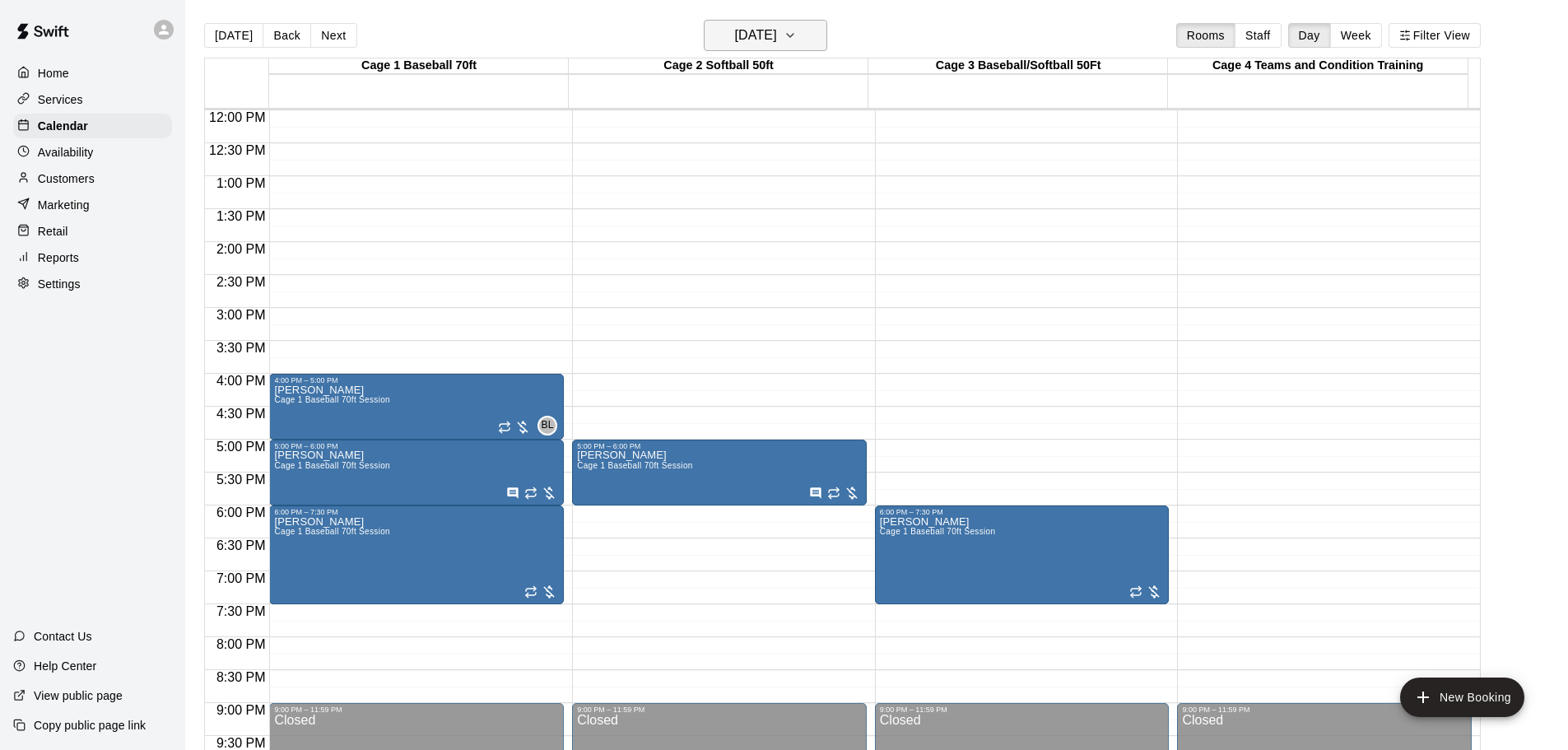
click at [796, 38] on icon "button" at bounding box center [791, 35] width 13 height 20
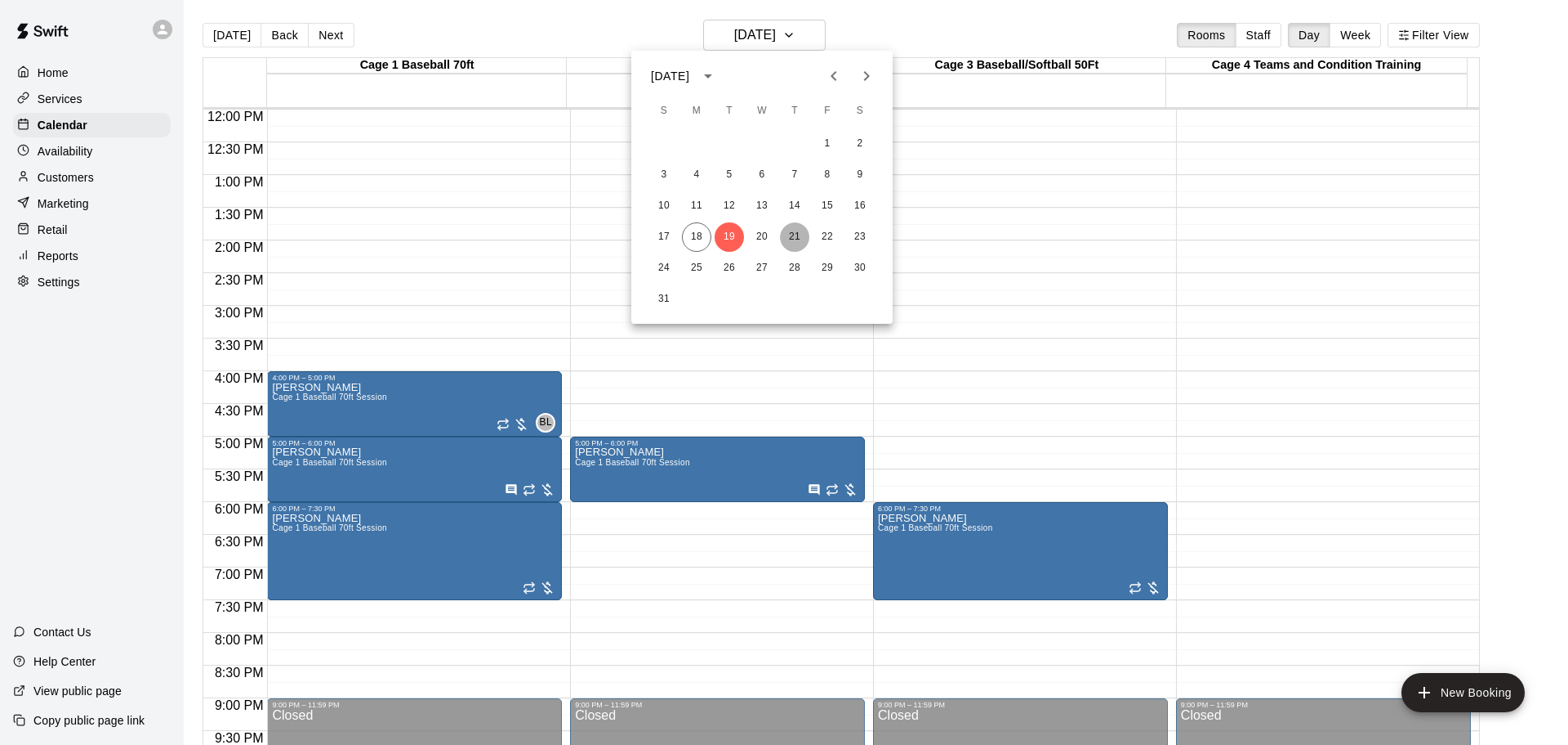
click at [792, 235] on button "21" at bounding box center [794, 237] width 29 height 29
